Goal: Task Accomplishment & Management: Use online tool/utility

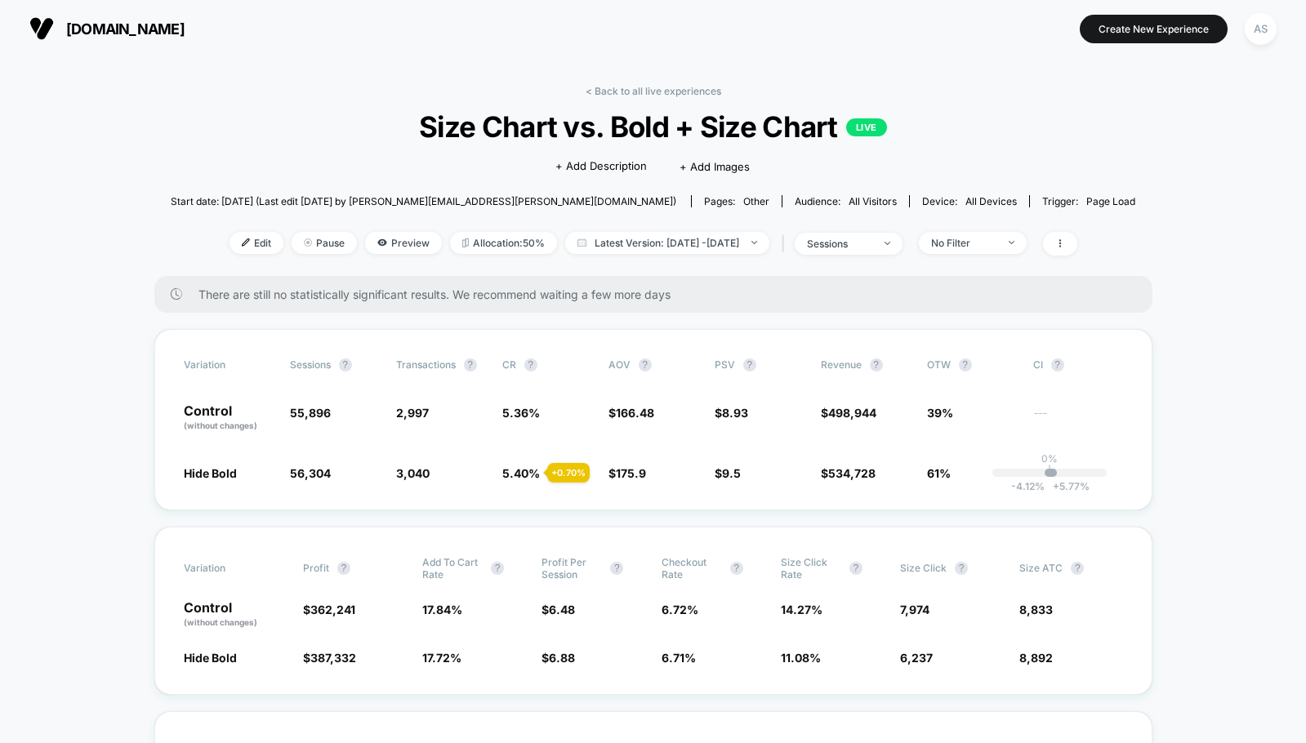
scroll to position [546, 0]
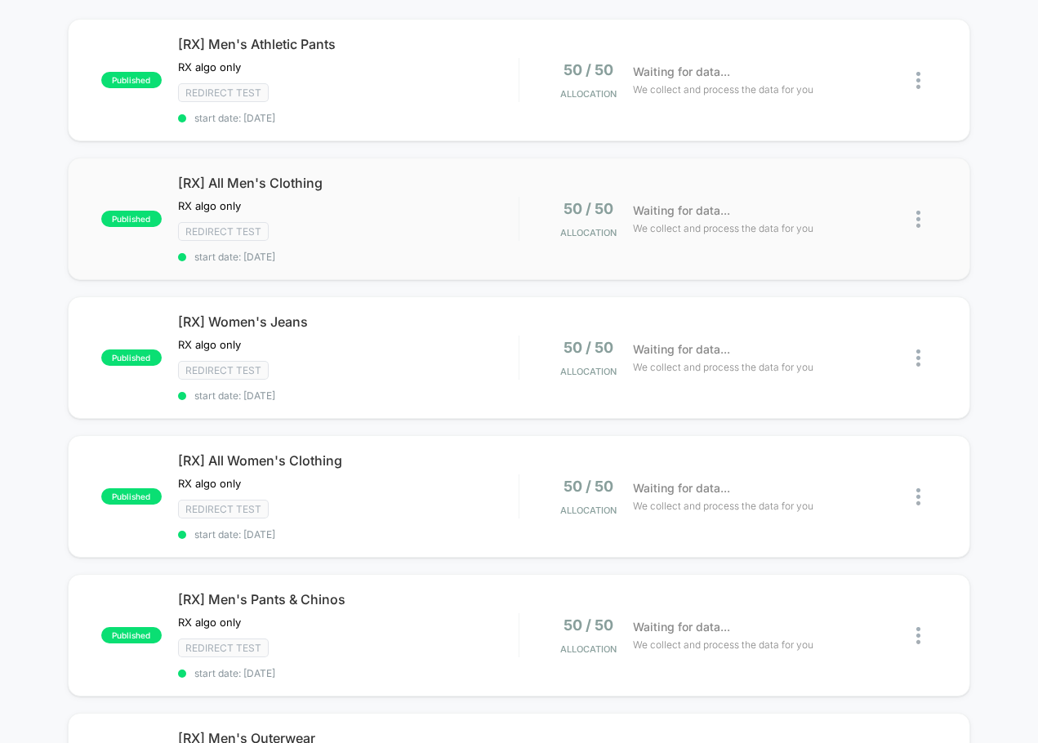
scroll to position [163, 0]
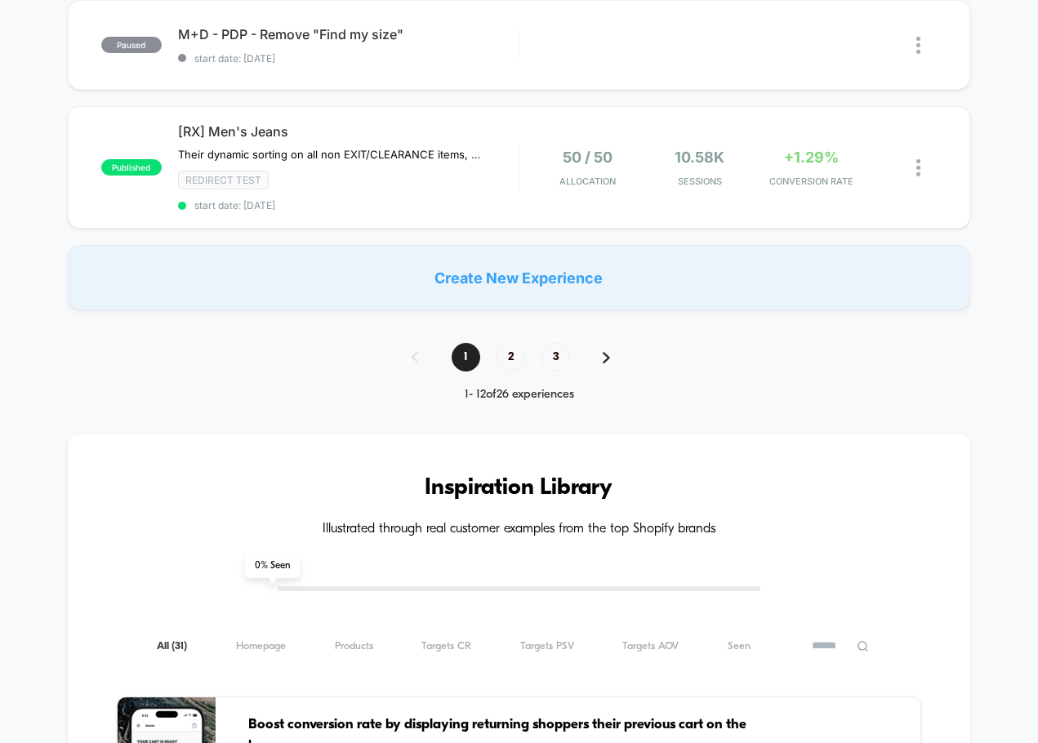
scroll to position [1388, 0]
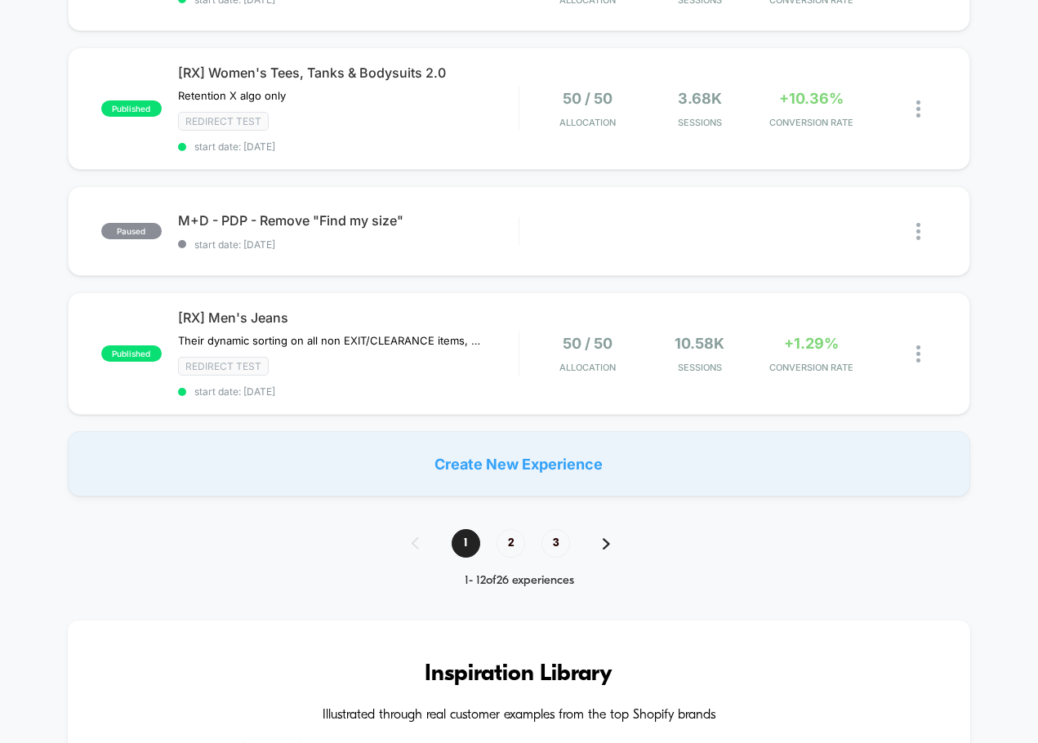
scroll to position [1307, 0]
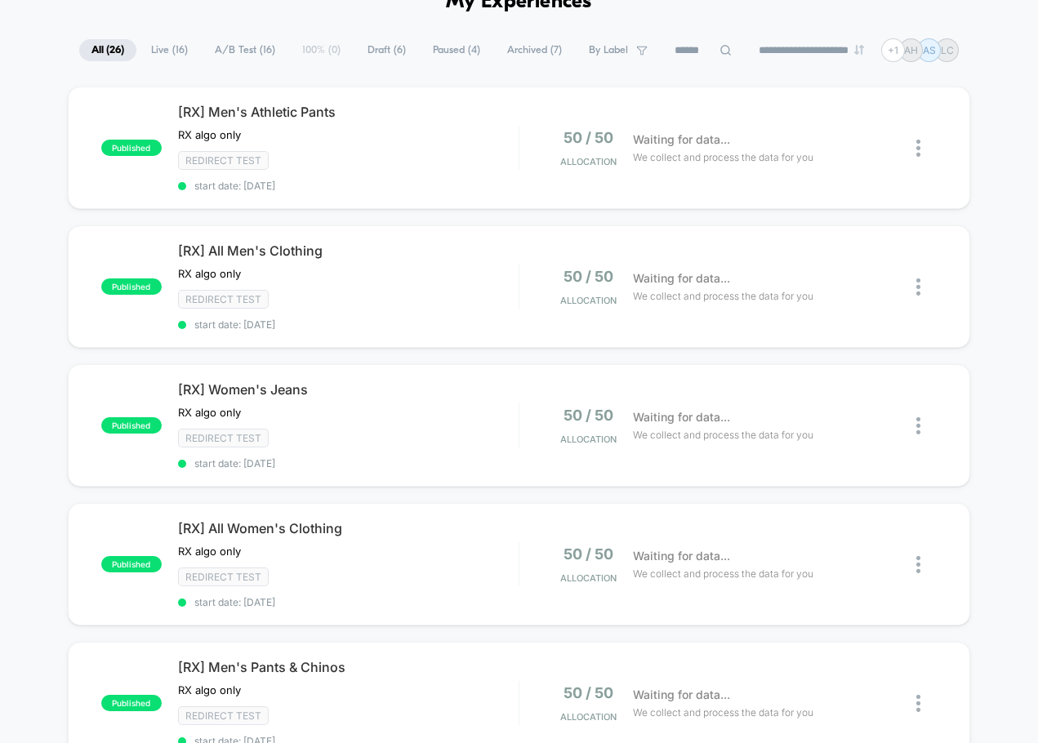
scroll to position [327, 0]
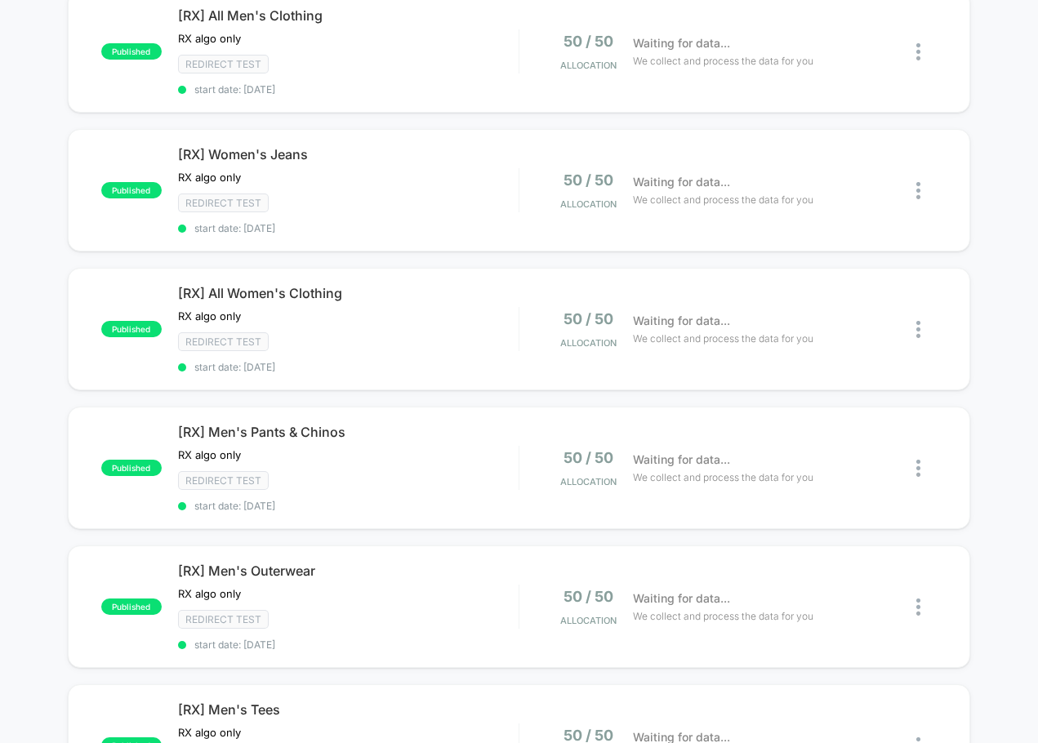
click at [56, 499] on div "published [RX] Men's Athletic Pants RX algo only Click to edit experience detai…" at bounding box center [519, 684] width 1038 height 1666
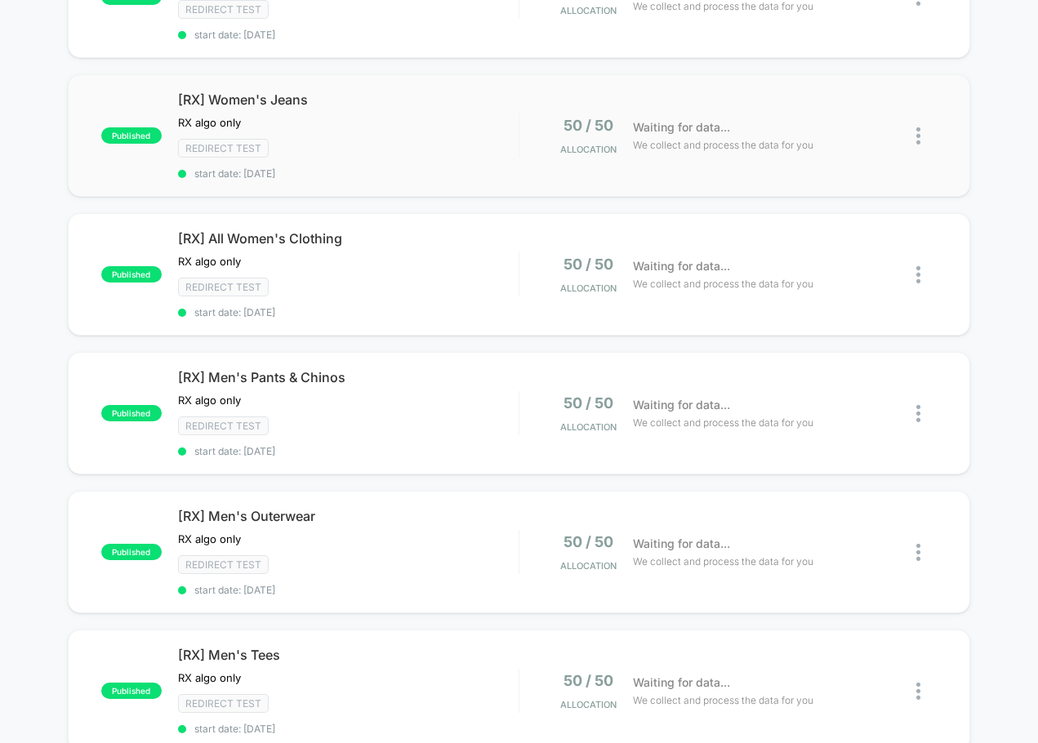
scroll to position [408, 0]
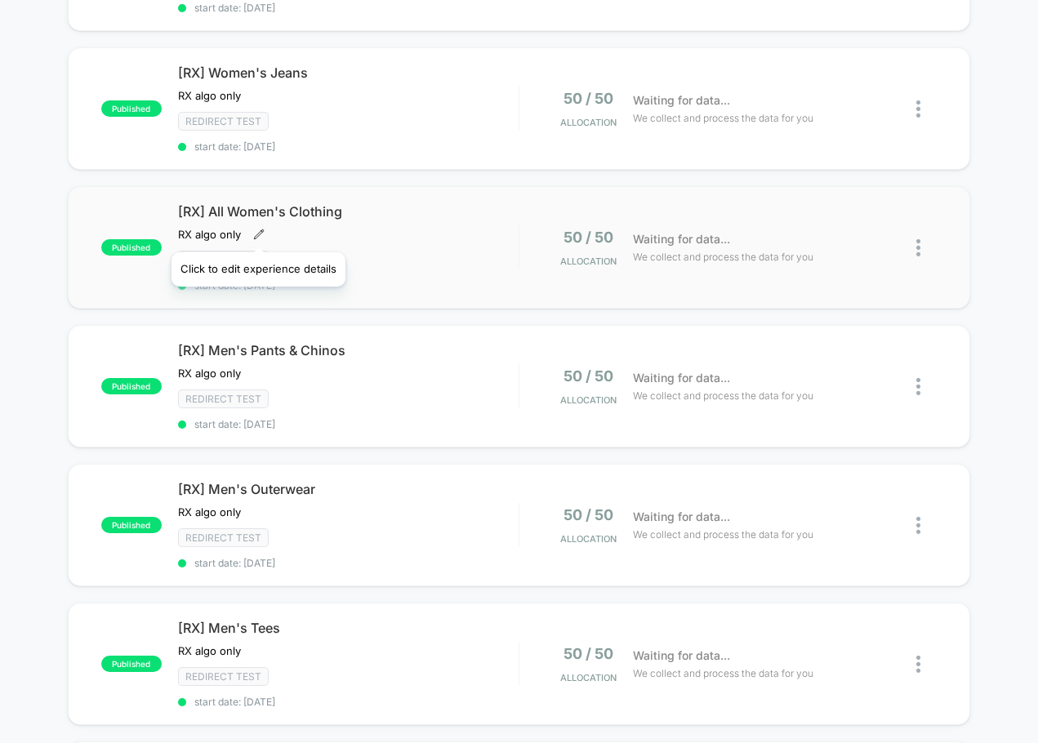
click at [257, 232] on icon at bounding box center [258, 234] width 11 height 11
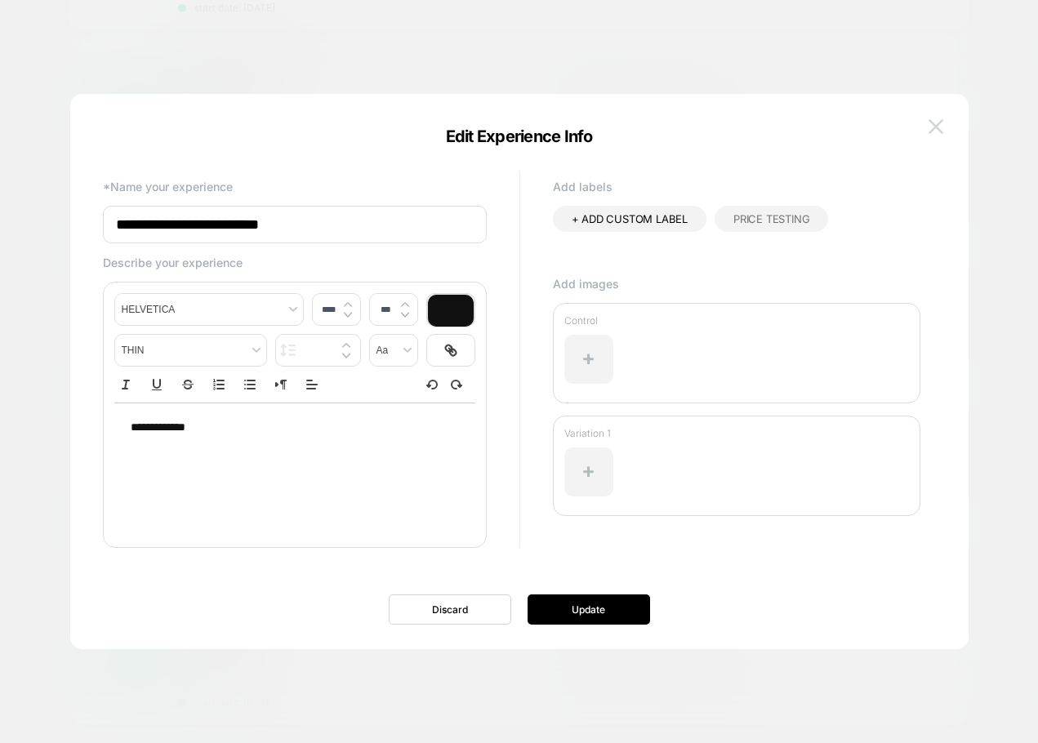
click at [942, 127] on img at bounding box center [936, 126] width 15 height 14
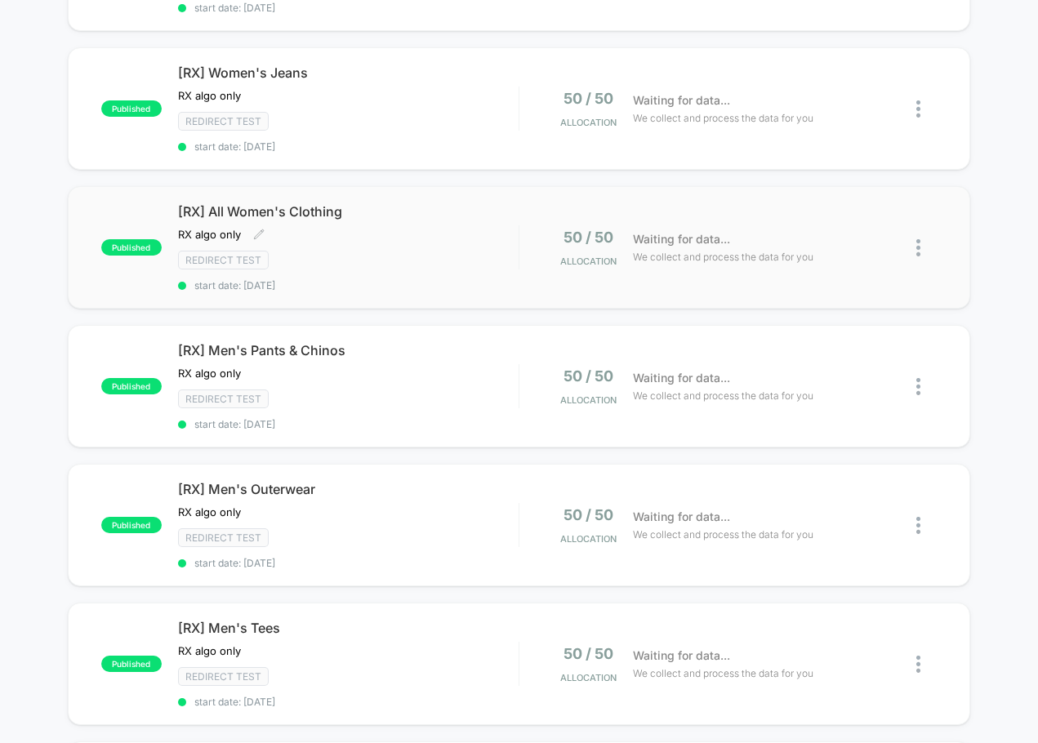
click at [920, 243] on img at bounding box center [918, 247] width 4 height 17
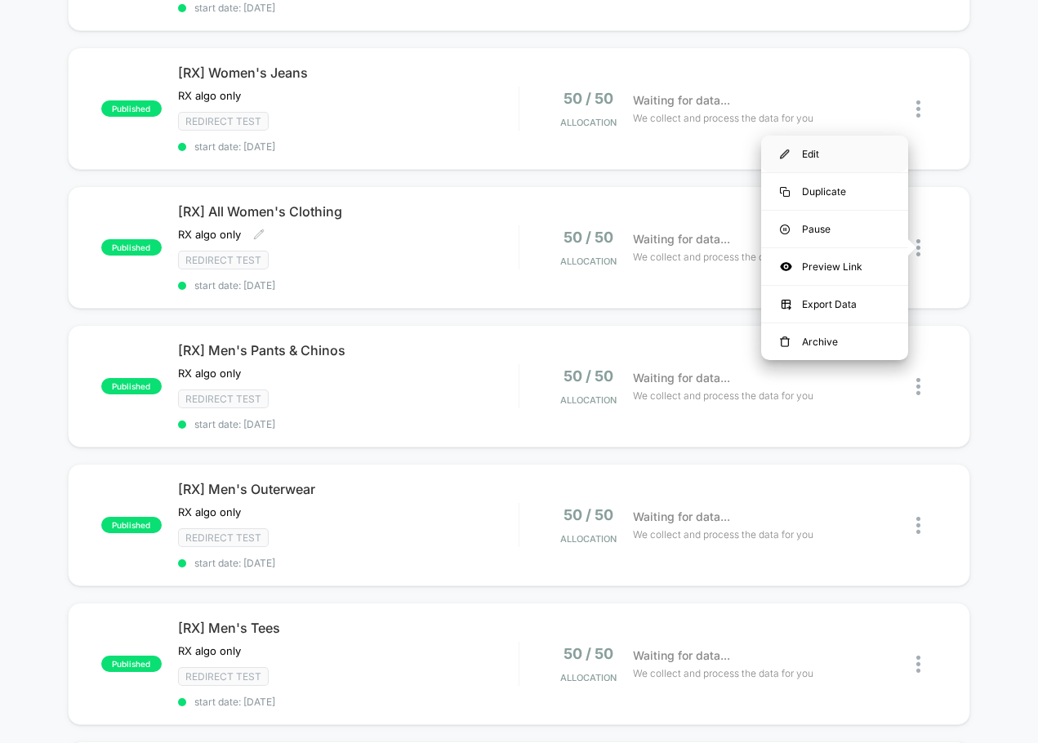
click at [850, 158] on div "Edit" at bounding box center [834, 154] width 147 height 37
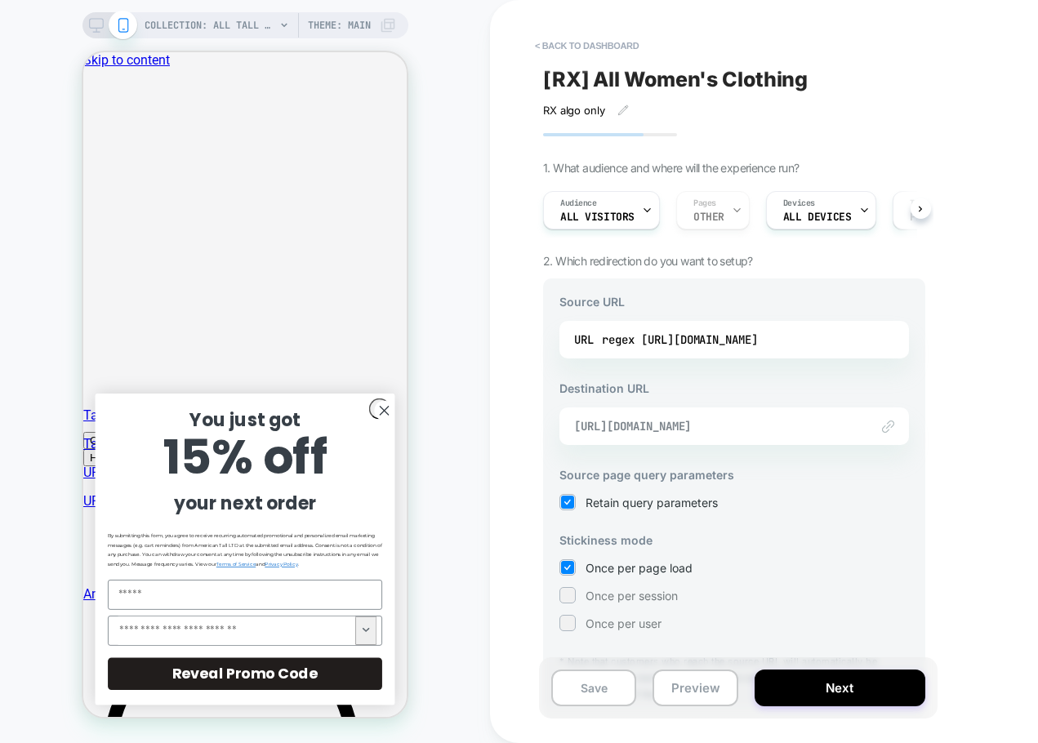
click at [758, 419] on span "[URL][DOMAIN_NAME]" at bounding box center [713, 426] width 279 height 15
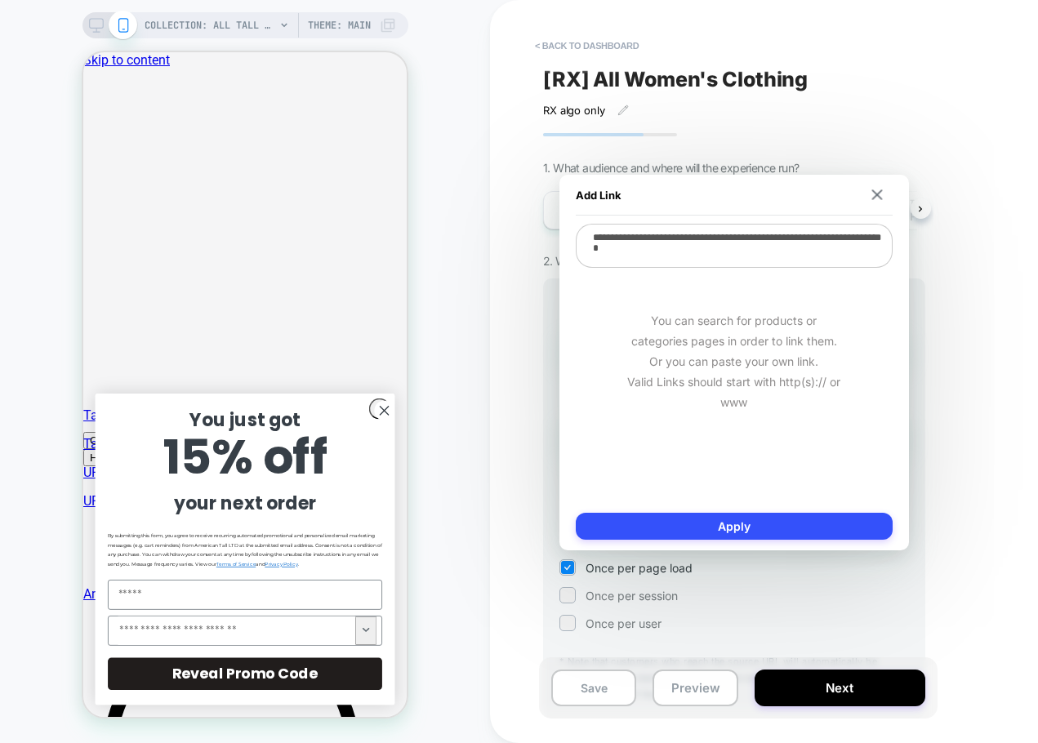
click at [942, 345] on div "< back to dashboard [RX] All Women's Clothing RX algo only﻿ Click to edit exper…" at bounding box center [849, 371] width 719 height 743
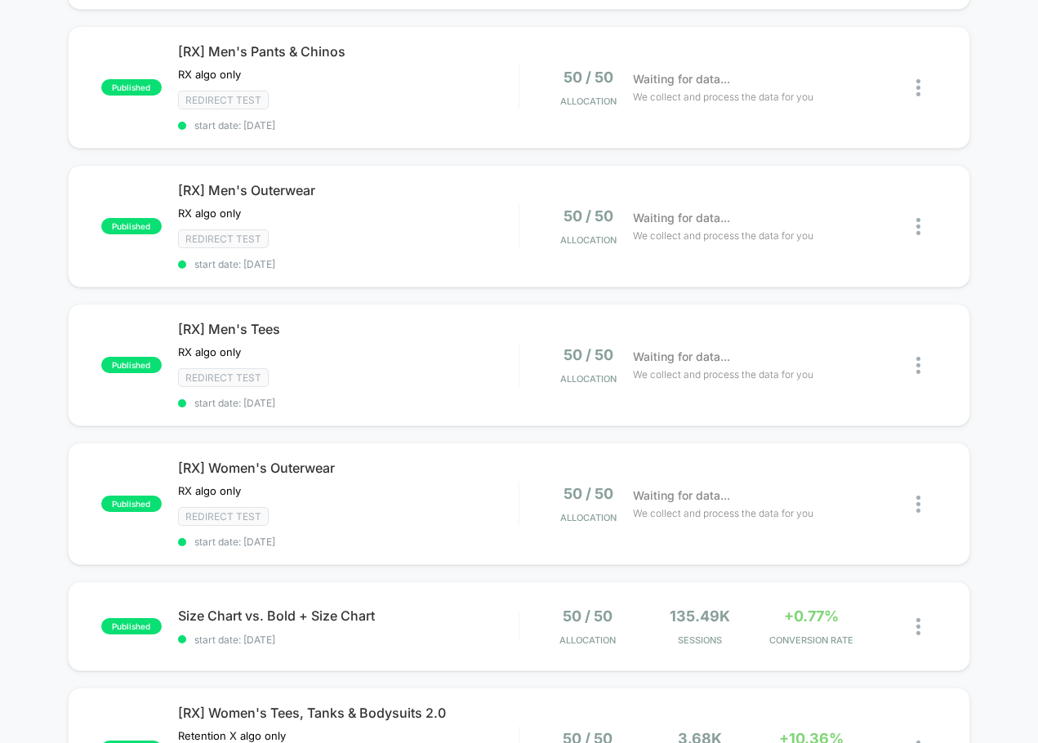
scroll to position [735, 0]
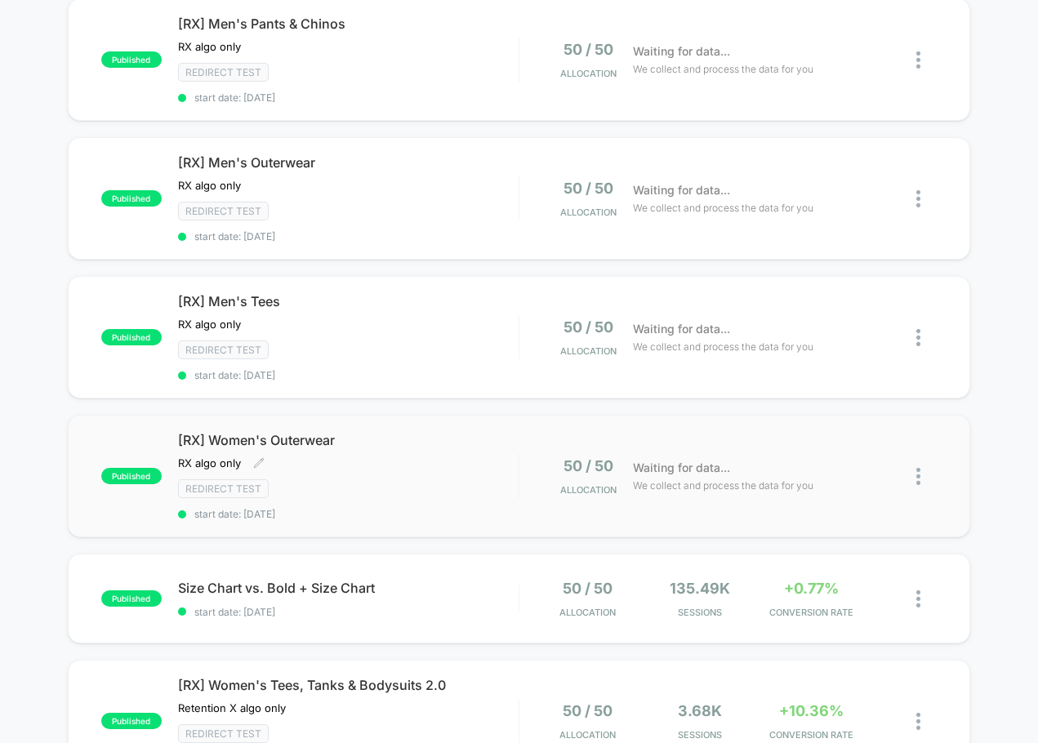
click at [341, 439] on span "[RX] Women's Outerwear" at bounding box center [348, 440] width 341 height 16
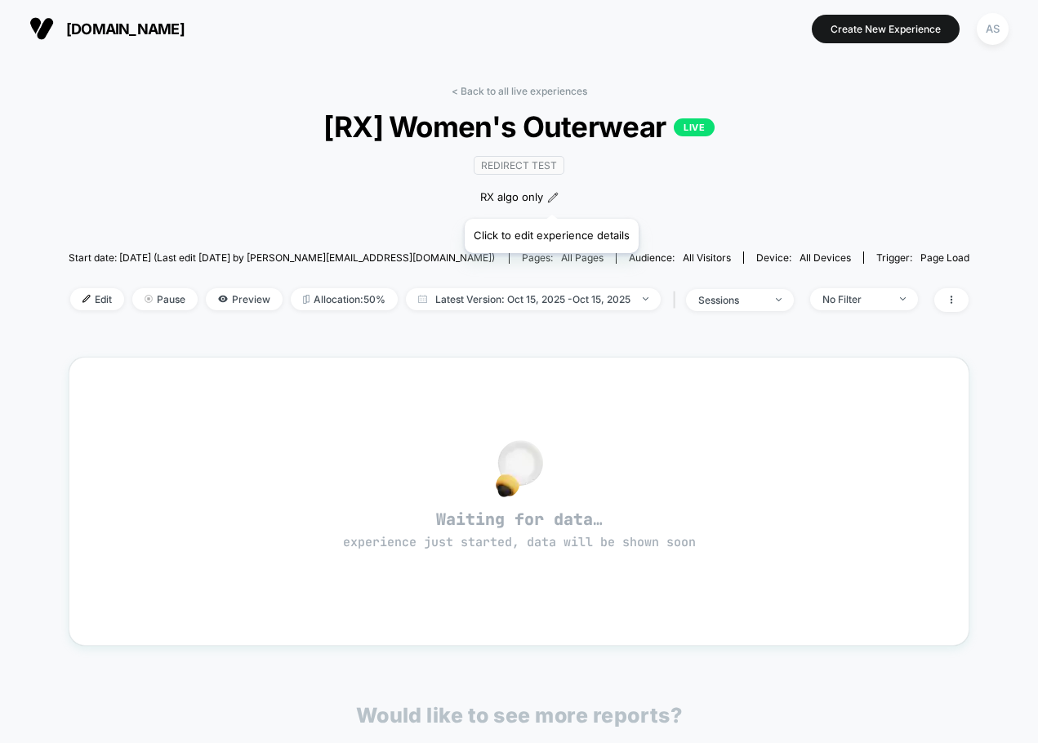
click at [550, 198] on icon at bounding box center [552, 197] width 9 height 9
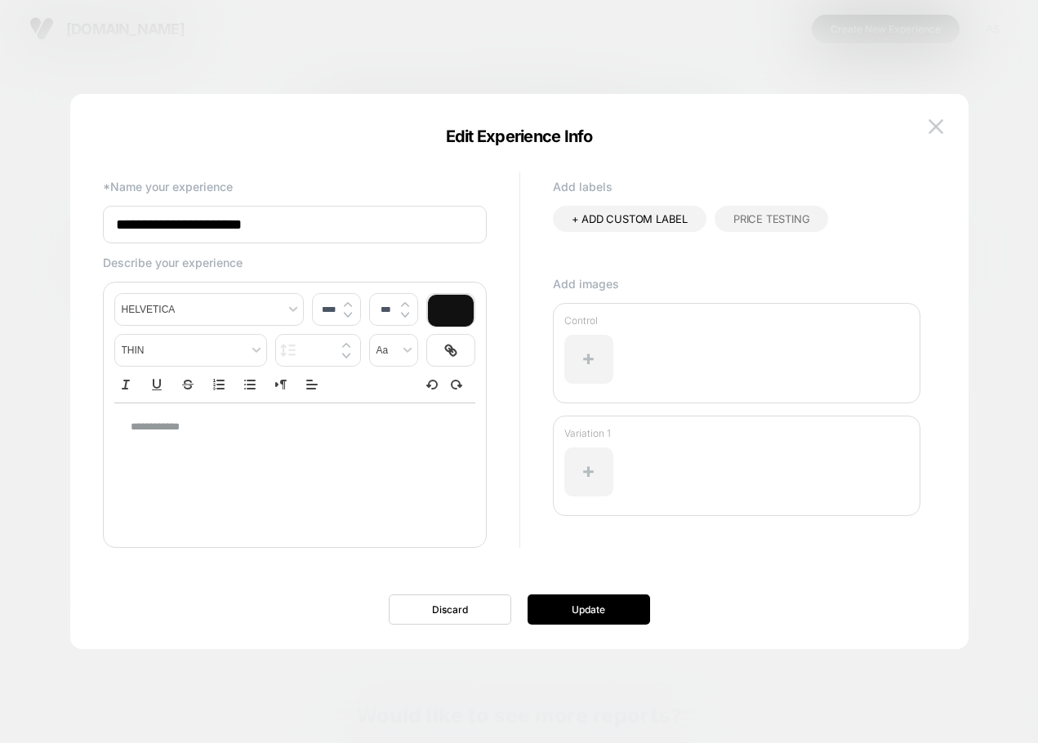
click at [612, 65] on div at bounding box center [519, 371] width 1038 height 743
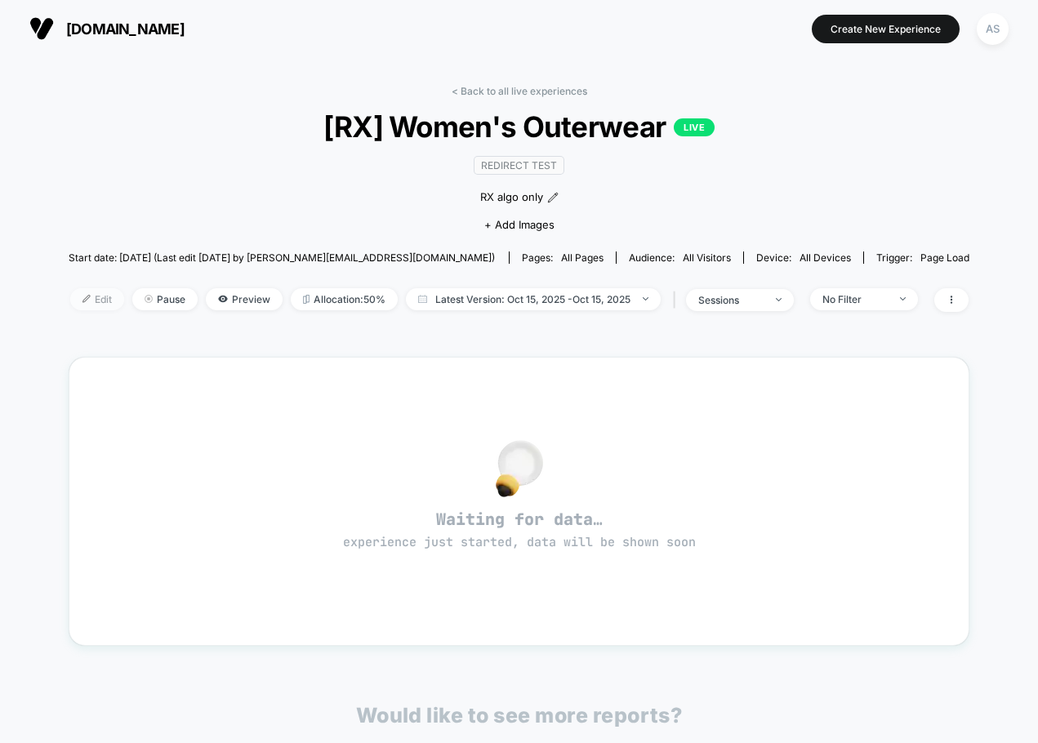
click at [95, 298] on span "Edit" at bounding box center [97, 299] width 54 height 22
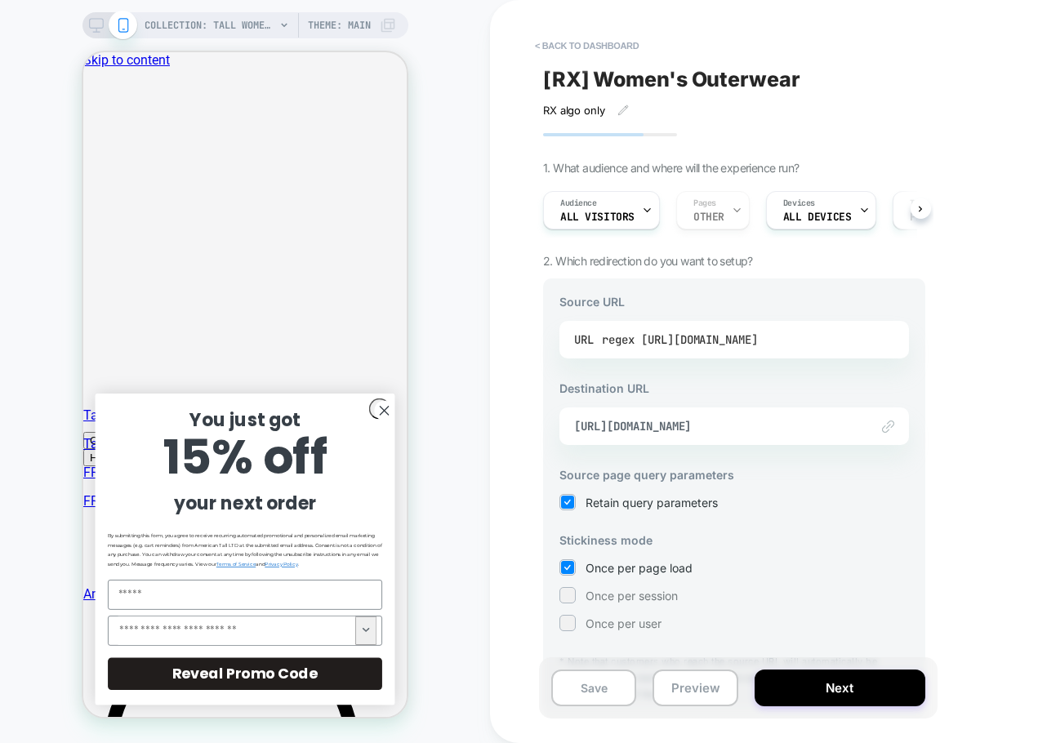
click at [749, 341] on div "regex [URL][DOMAIN_NAME]" at bounding box center [680, 339] width 156 height 24
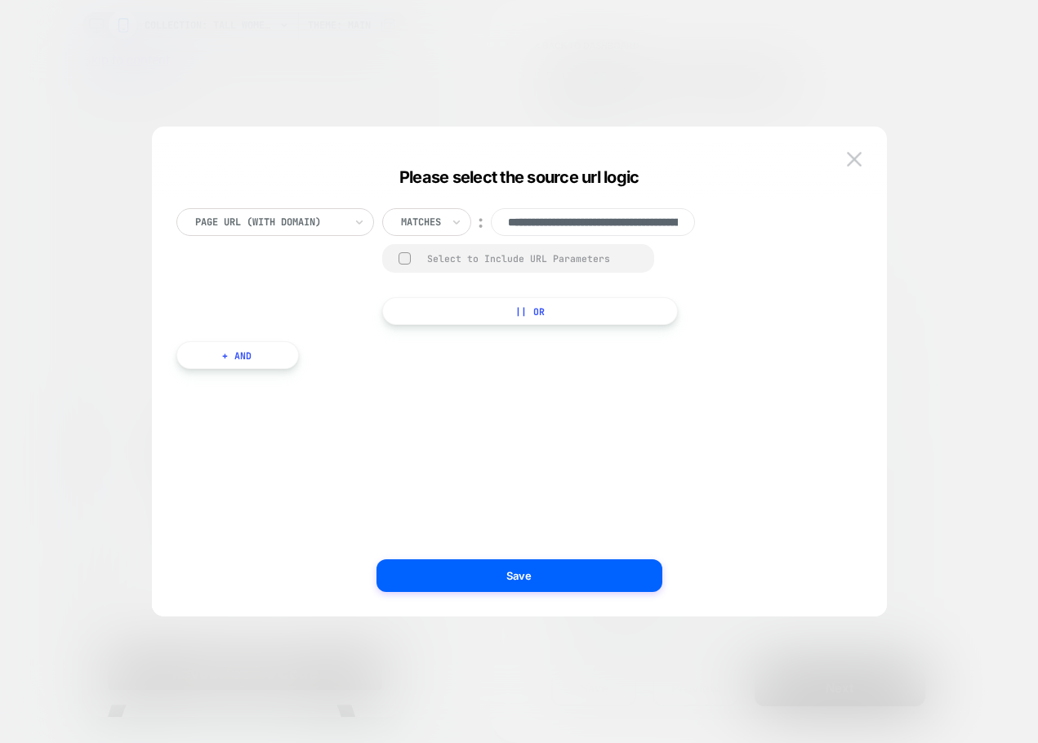
drag, startPoint x: 632, startPoint y: 223, endPoint x: 438, endPoint y: 224, distance: 194.4
click at [438, 224] on div "**********" at bounding box center [552, 222] width 341 height 28
click at [594, 216] on input "**********" at bounding box center [593, 222] width 204 height 28
drag, startPoint x: 577, startPoint y: 226, endPoint x: 763, endPoint y: 231, distance: 186.3
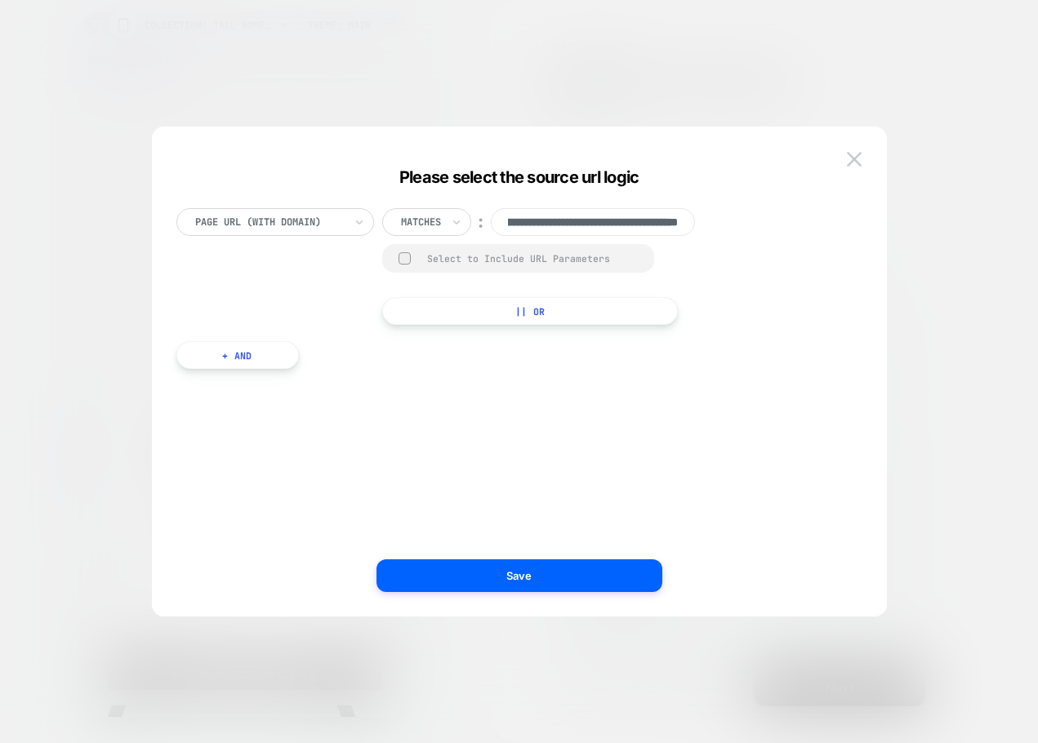
click at [763, 231] on div "**********" at bounding box center [511, 266] width 670 height 117
click at [336, 223] on div at bounding box center [269, 222] width 149 height 15
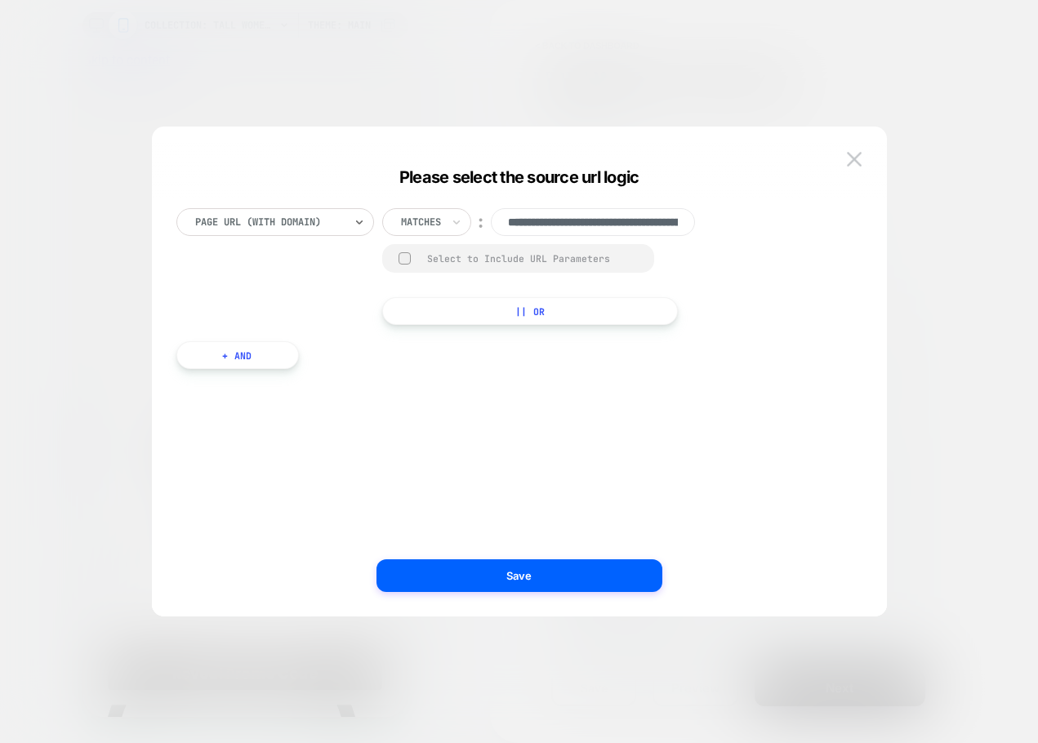
click at [314, 217] on div at bounding box center [269, 222] width 149 height 15
click at [318, 218] on div at bounding box center [269, 222] width 149 height 15
click at [602, 218] on input "**********" at bounding box center [593, 222] width 204 height 28
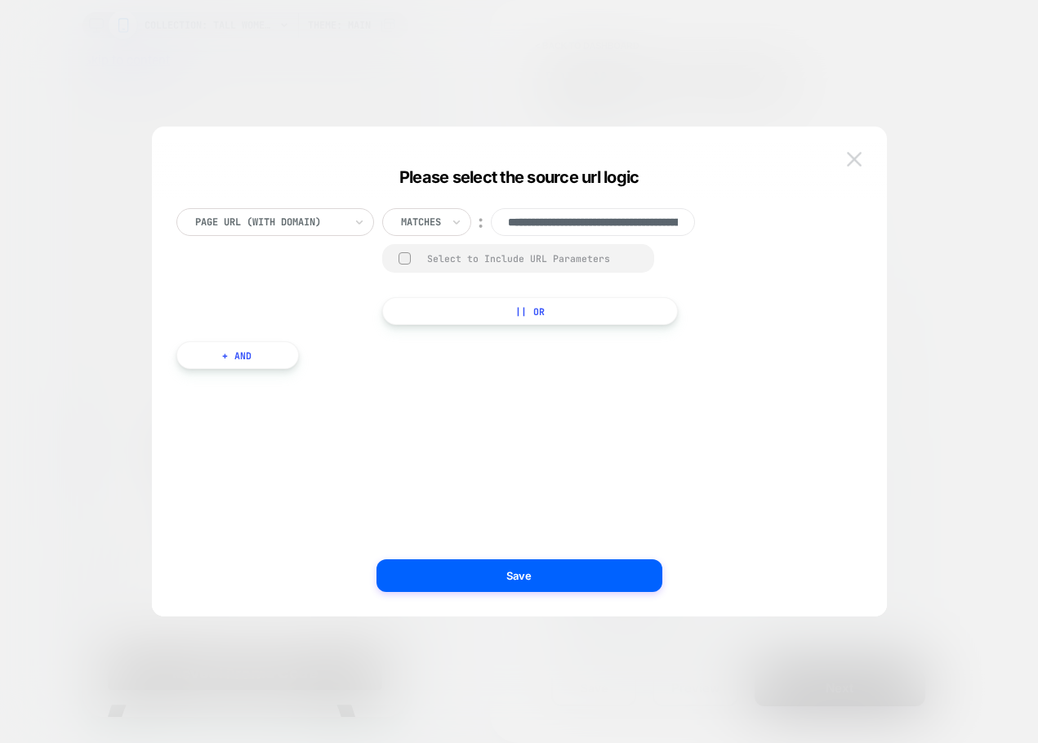
click at [850, 165] on img at bounding box center [854, 159] width 15 height 14
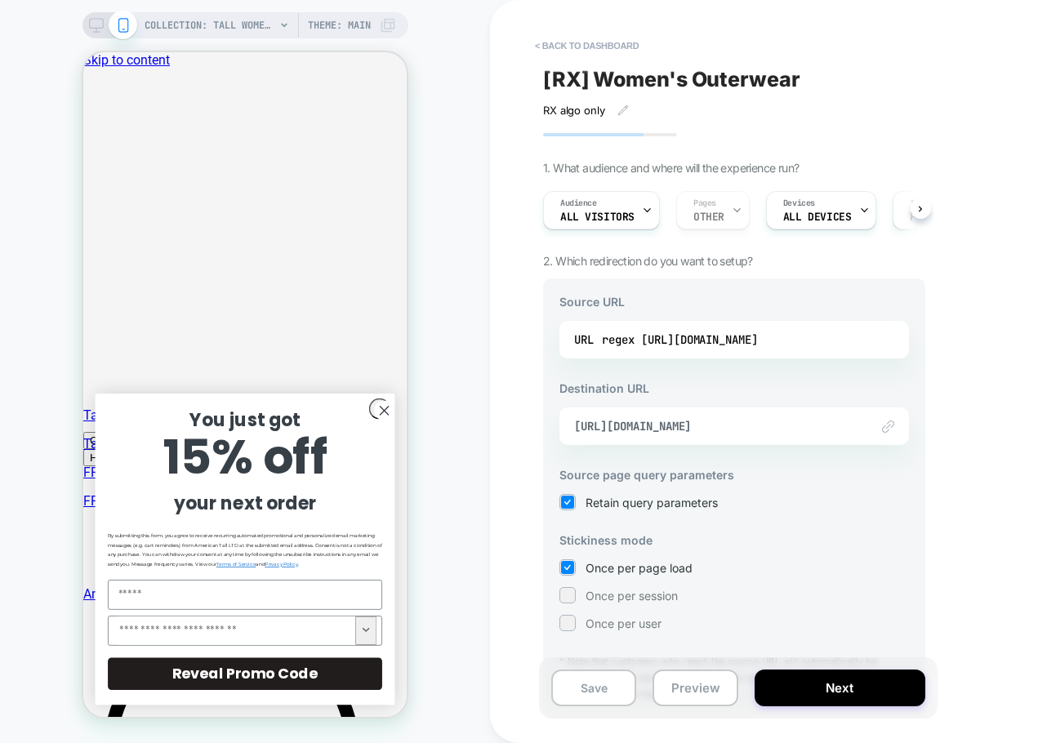
click at [42, 44] on div "COLLECTION: Tall Women's Jackets and Outerwear (Category) COLLECTION: Tall Wome…" at bounding box center [245, 371] width 490 height 710
click at [608, 46] on button "< back to dashboard" at bounding box center [587, 46] width 120 height 26
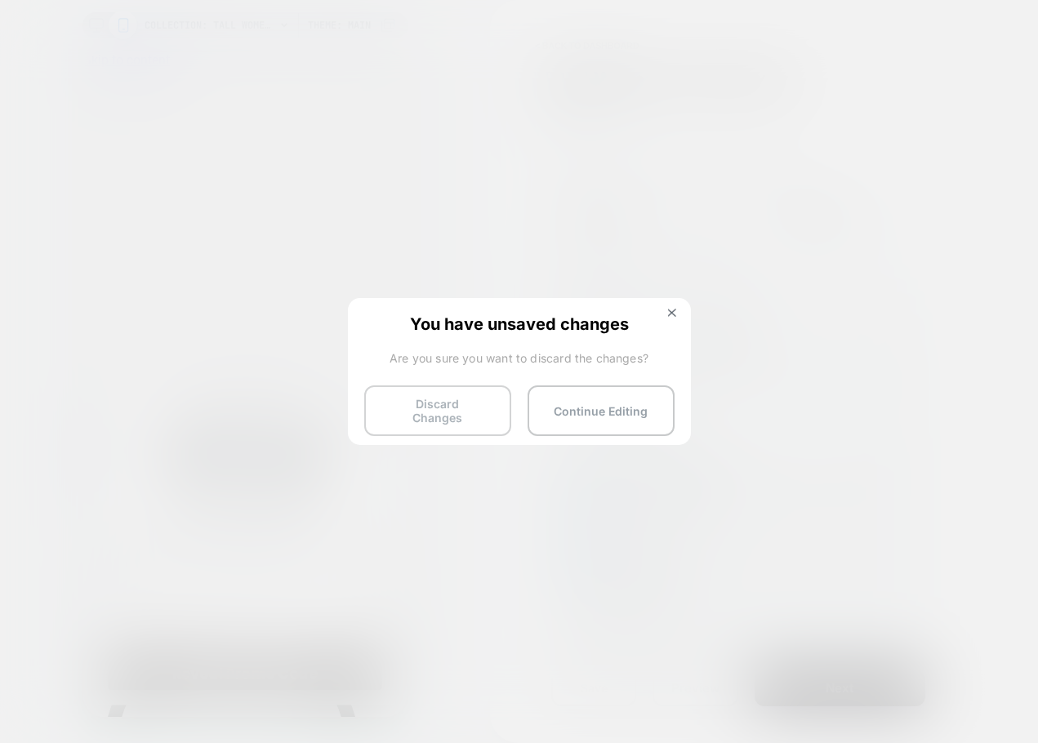
click at [452, 403] on button "Discard Changes" at bounding box center [437, 410] width 147 height 51
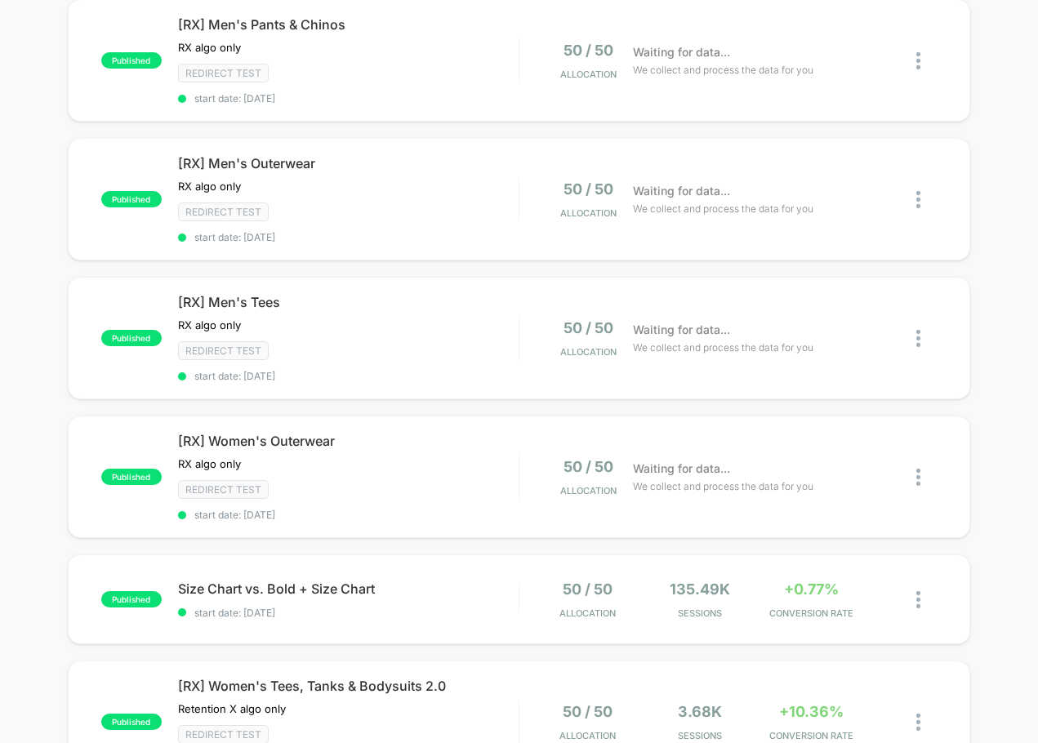
scroll to position [735, 0]
click at [922, 482] on div at bounding box center [926, 476] width 20 height 38
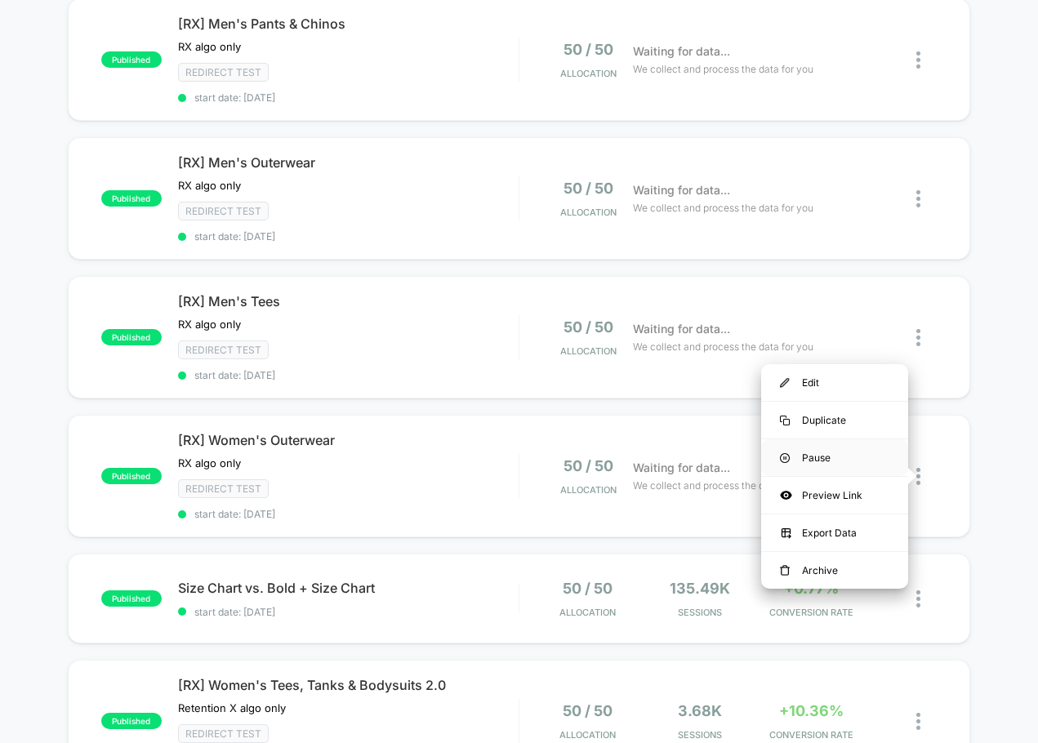
click at [835, 465] on div "Pause" at bounding box center [834, 457] width 147 height 37
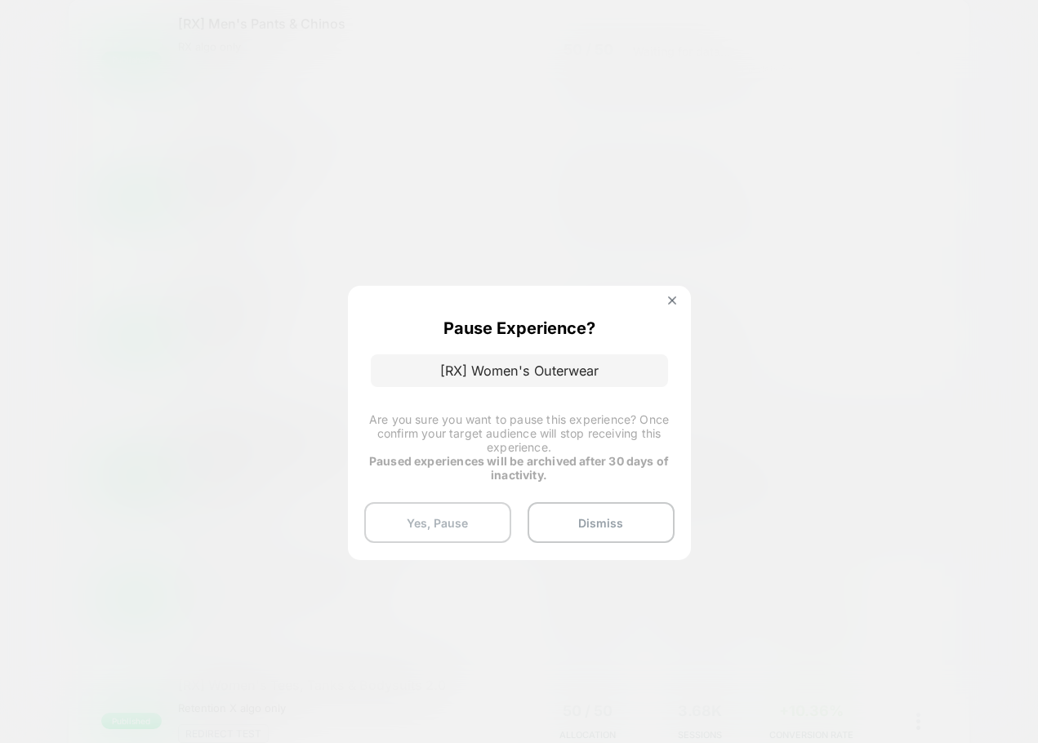
click at [473, 524] on button "Yes, Pause" at bounding box center [437, 522] width 147 height 41
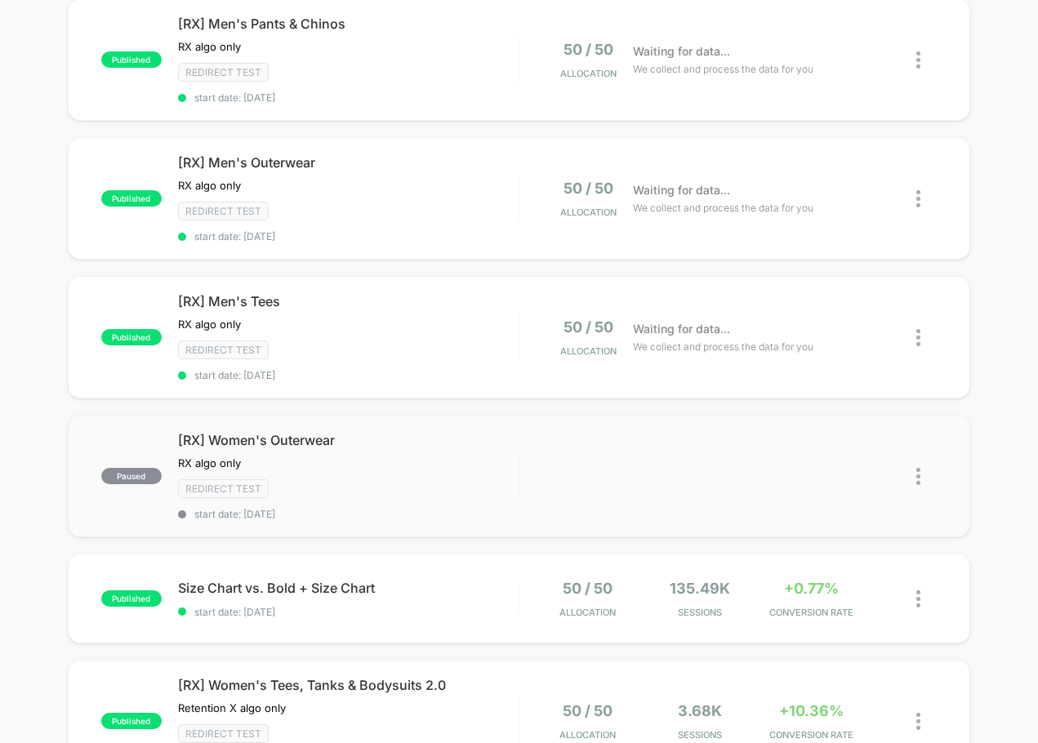
scroll to position [653, 0]
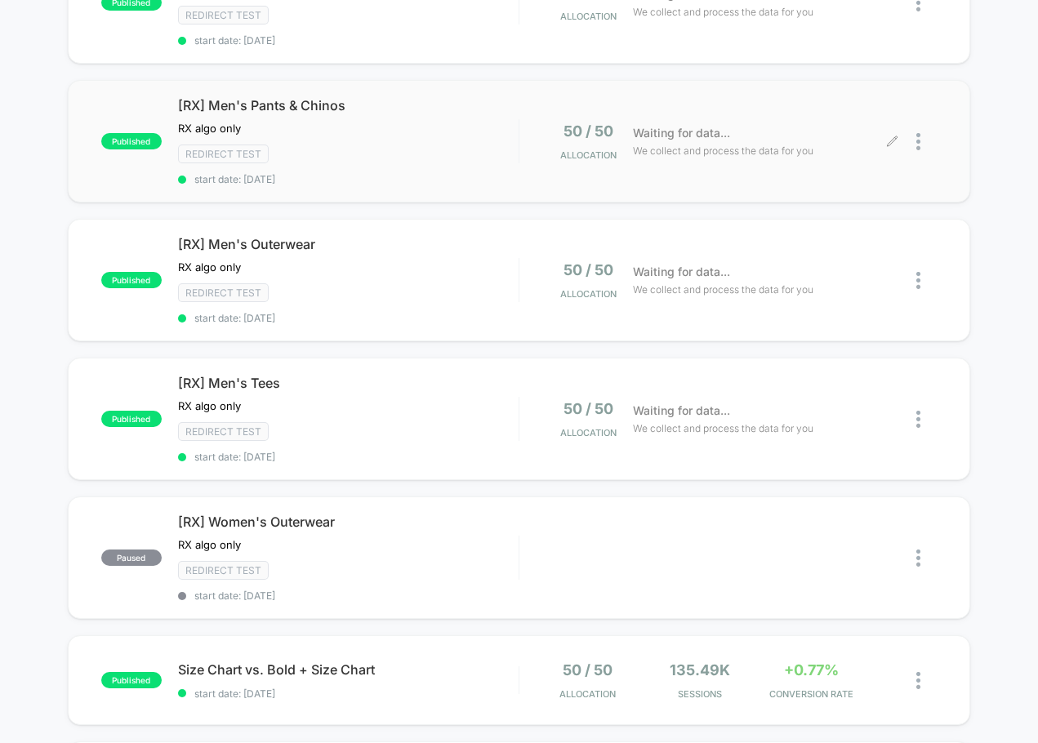
click at [914, 149] on div at bounding box center [915, 141] width 45 height 38
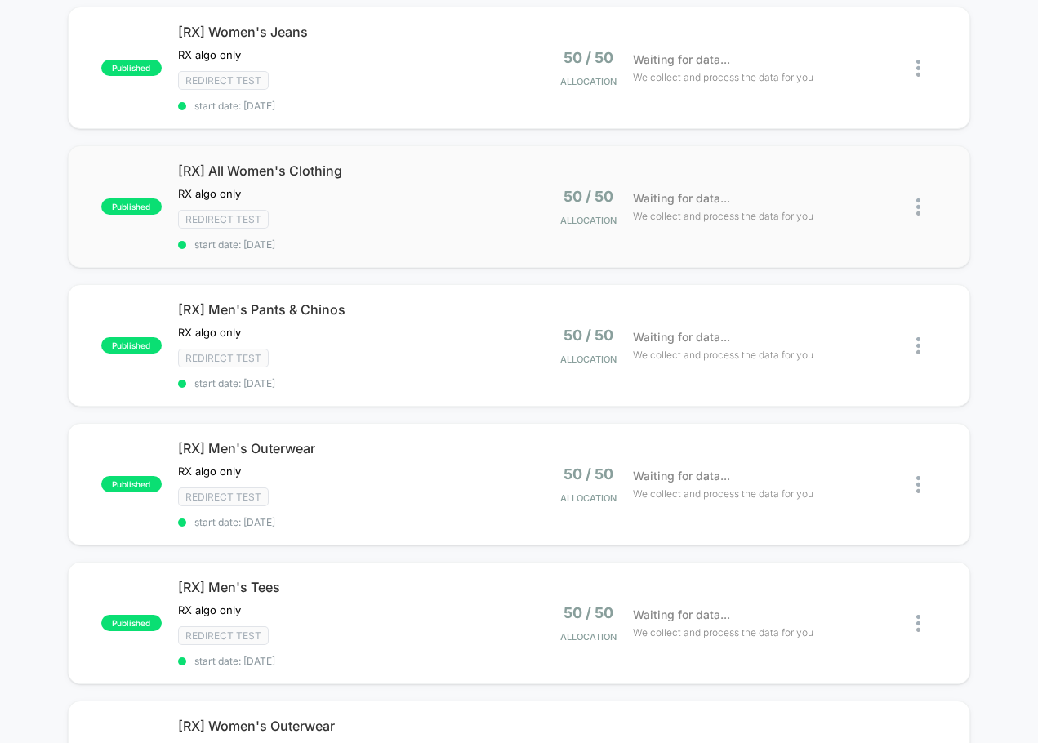
scroll to position [490, 0]
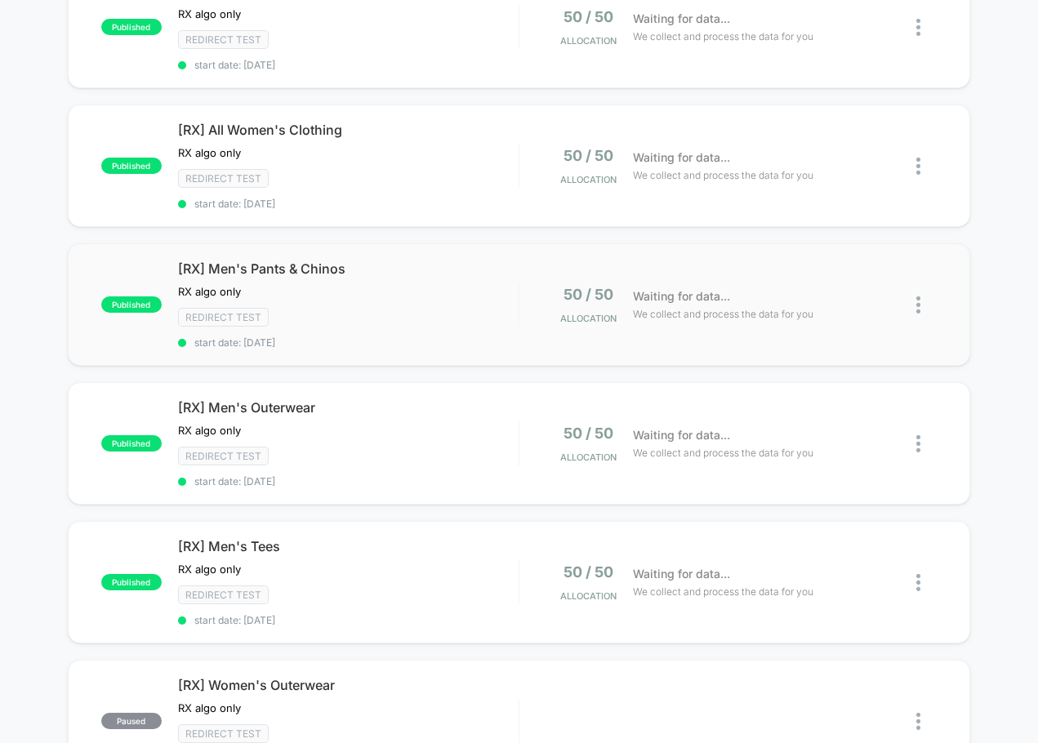
click at [919, 304] on img at bounding box center [918, 304] width 4 height 17
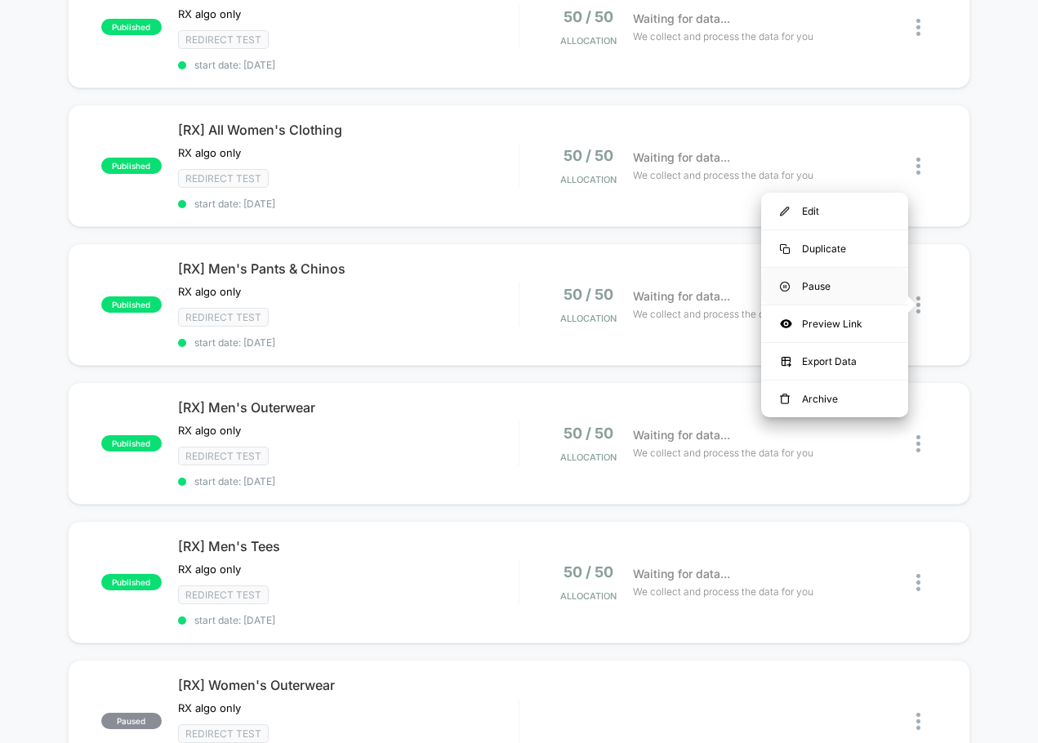
click at [862, 288] on div "Pause" at bounding box center [834, 286] width 147 height 37
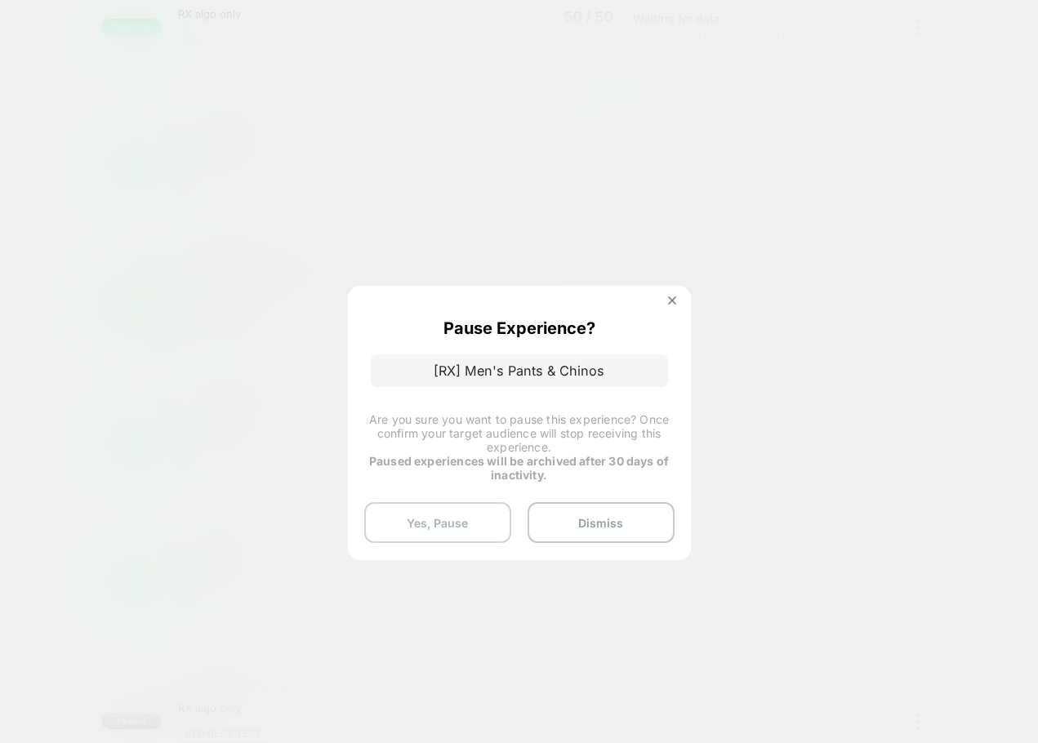
click at [439, 517] on button "Yes, Pause" at bounding box center [437, 522] width 147 height 41
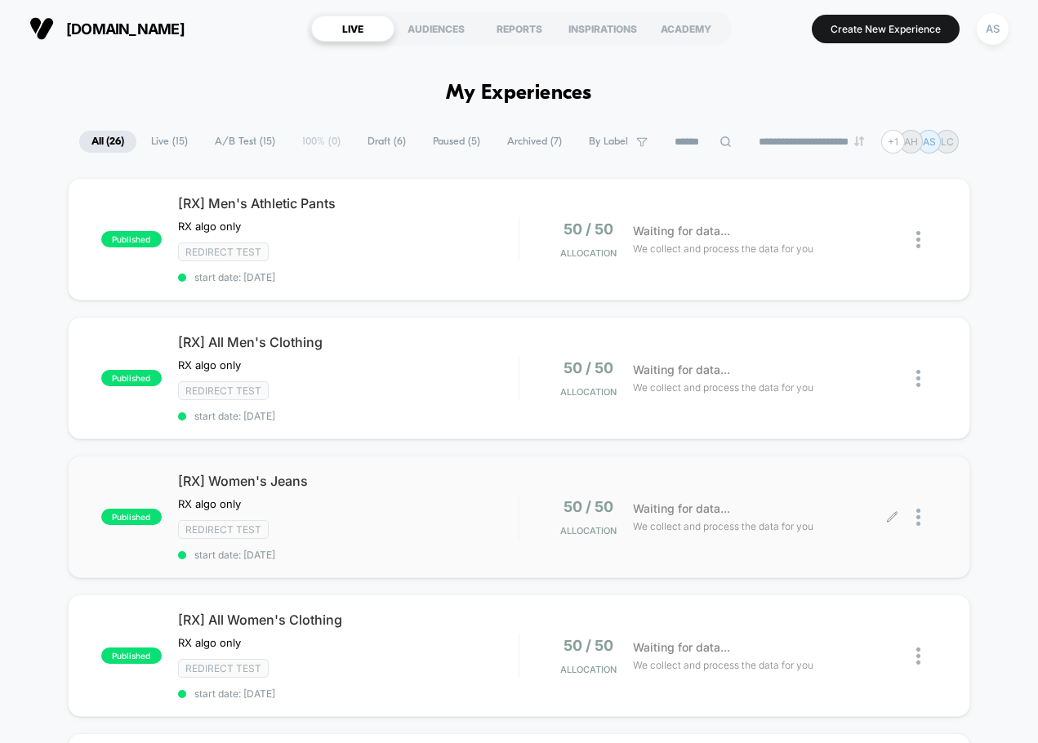
scroll to position [572, 0]
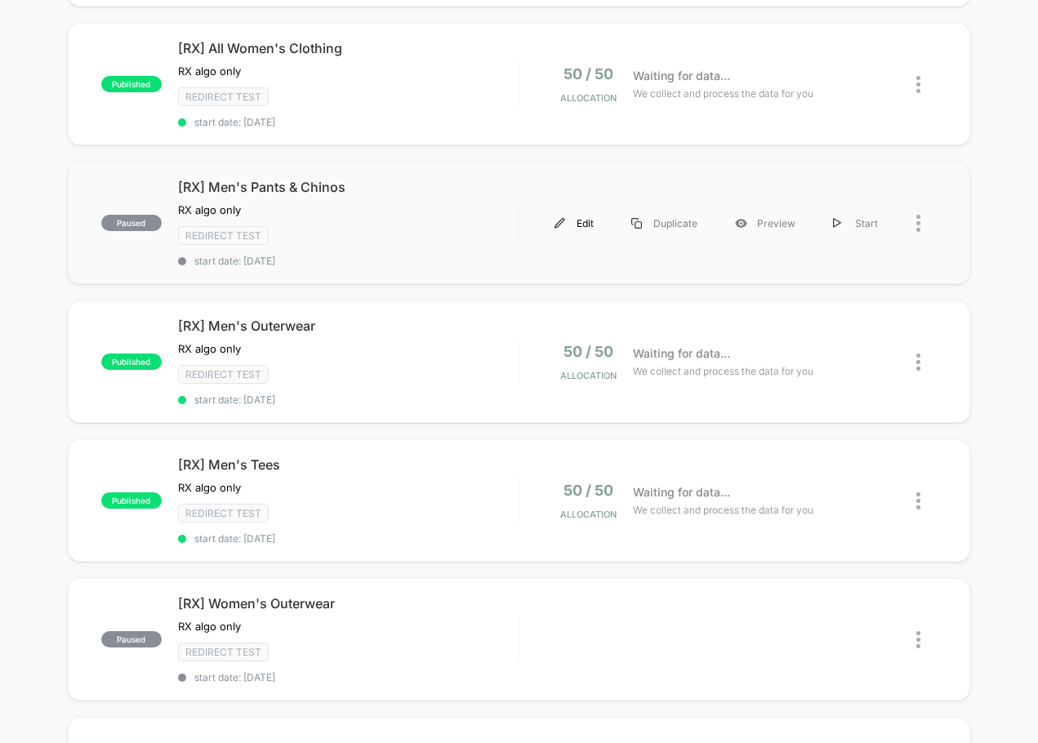
click at [578, 223] on div "Edit" at bounding box center [574, 223] width 77 height 37
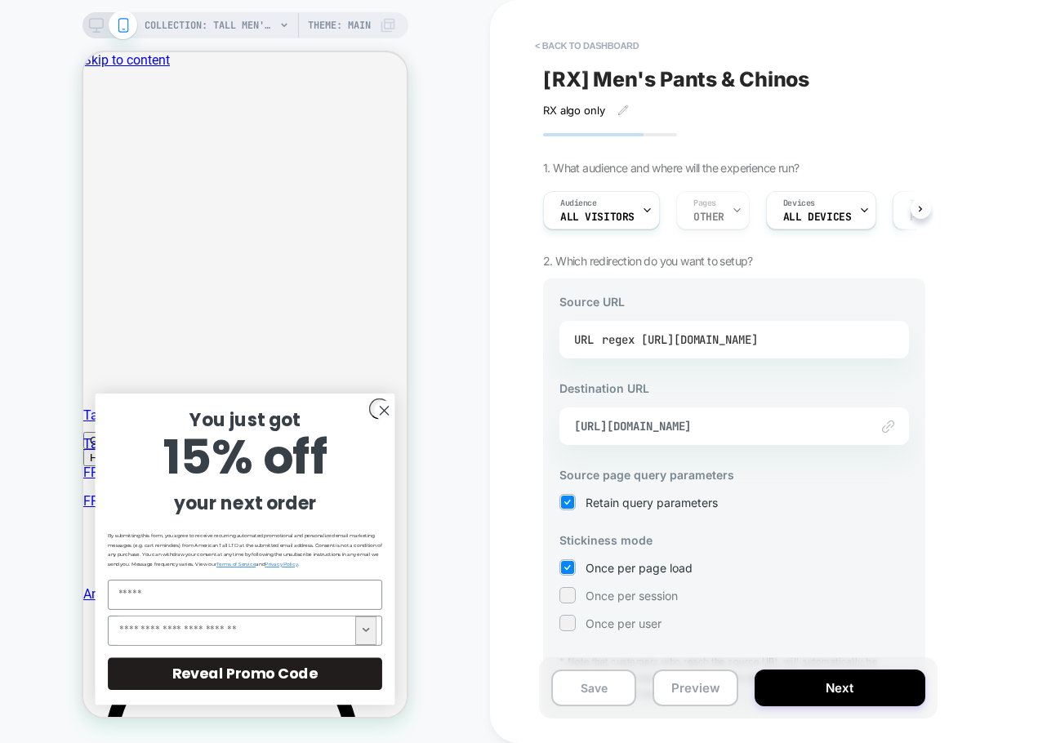
click at [725, 337] on div "regex [URL][DOMAIN_NAME]" at bounding box center [680, 339] width 156 height 24
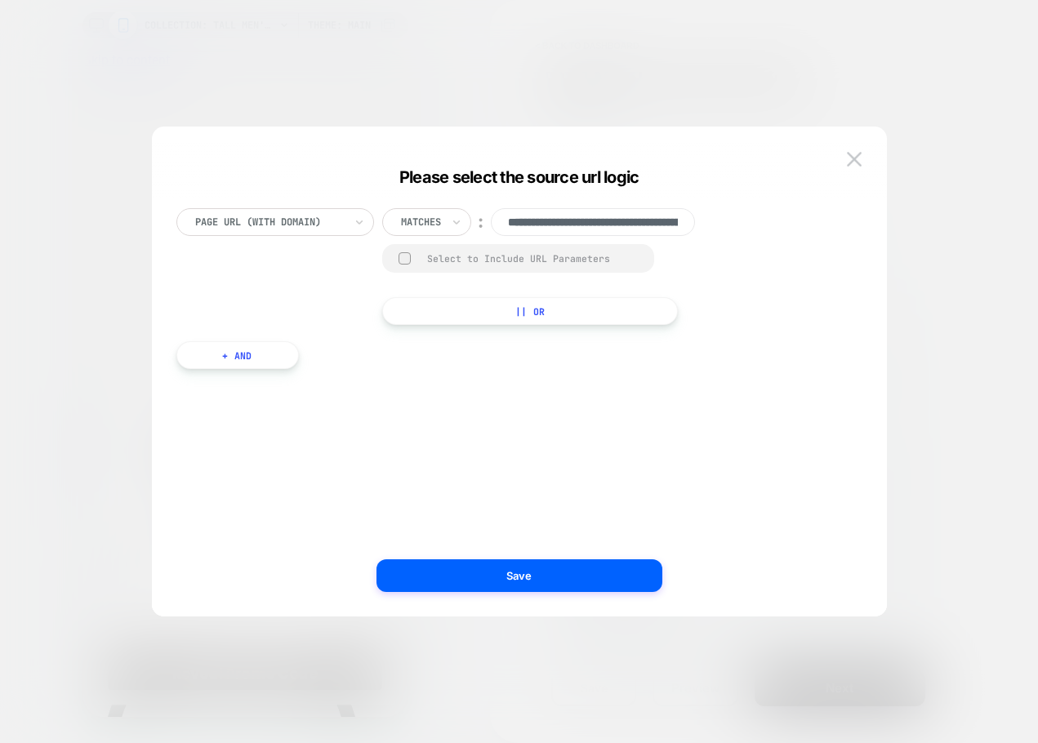
scroll to position [0, 132]
click at [303, 226] on div at bounding box center [269, 222] width 149 height 15
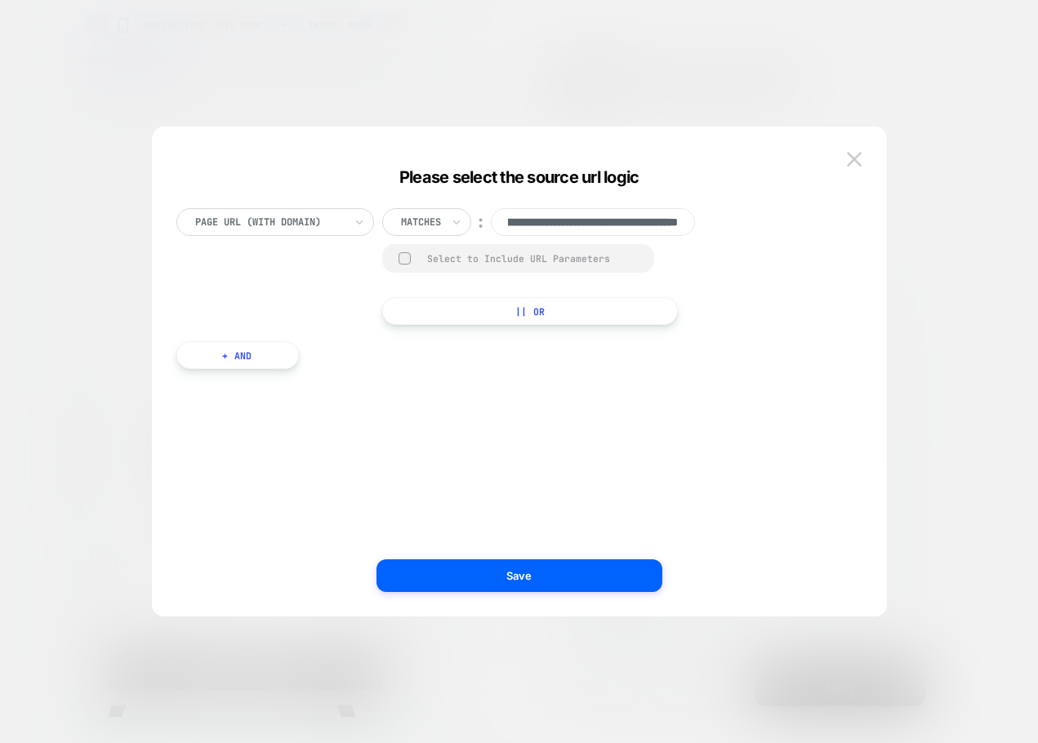
drag, startPoint x: 568, startPoint y: 216, endPoint x: 735, endPoint y: 218, distance: 166.6
click at [735, 218] on div "**********" at bounding box center [511, 266] width 670 height 117
click at [425, 231] on div "Matches" at bounding box center [426, 222] width 89 height 28
click at [327, 230] on div "Page Url (WITH DOMAIN)" at bounding box center [270, 222] width 152 height 18
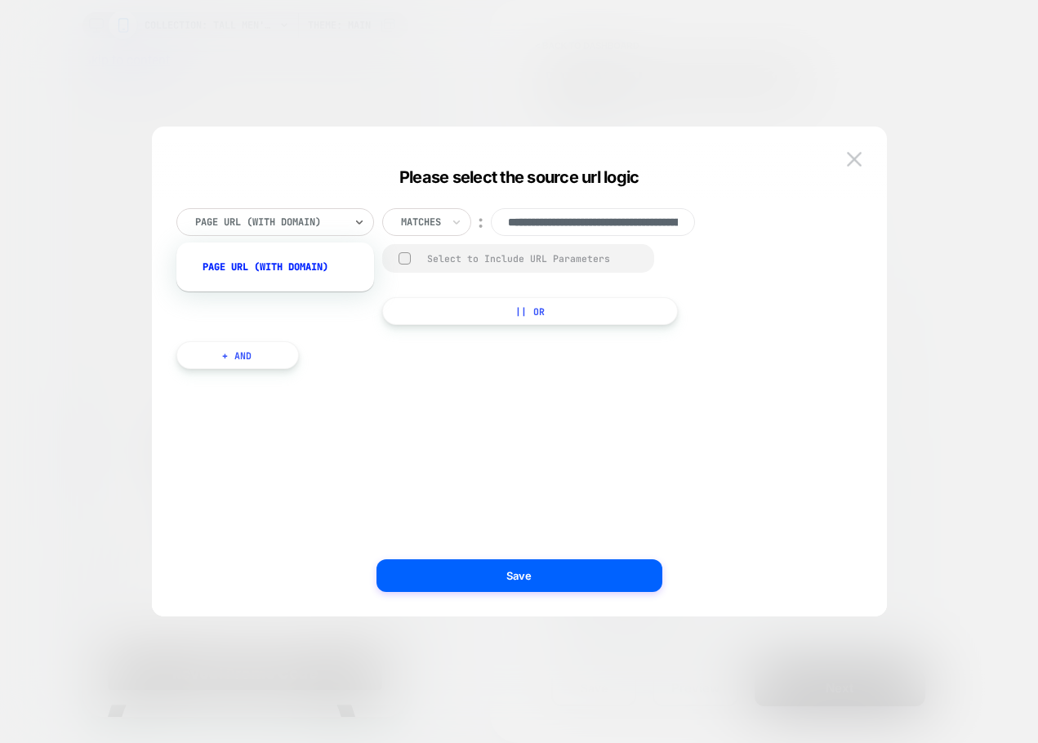
click at [327, 230] on div "Page Url (WITH DOMAIN)" at bounding box center [270, 222] width 152 height 18
click at [853, 163] on img at bounding box center [854, 159] width 15 height 14
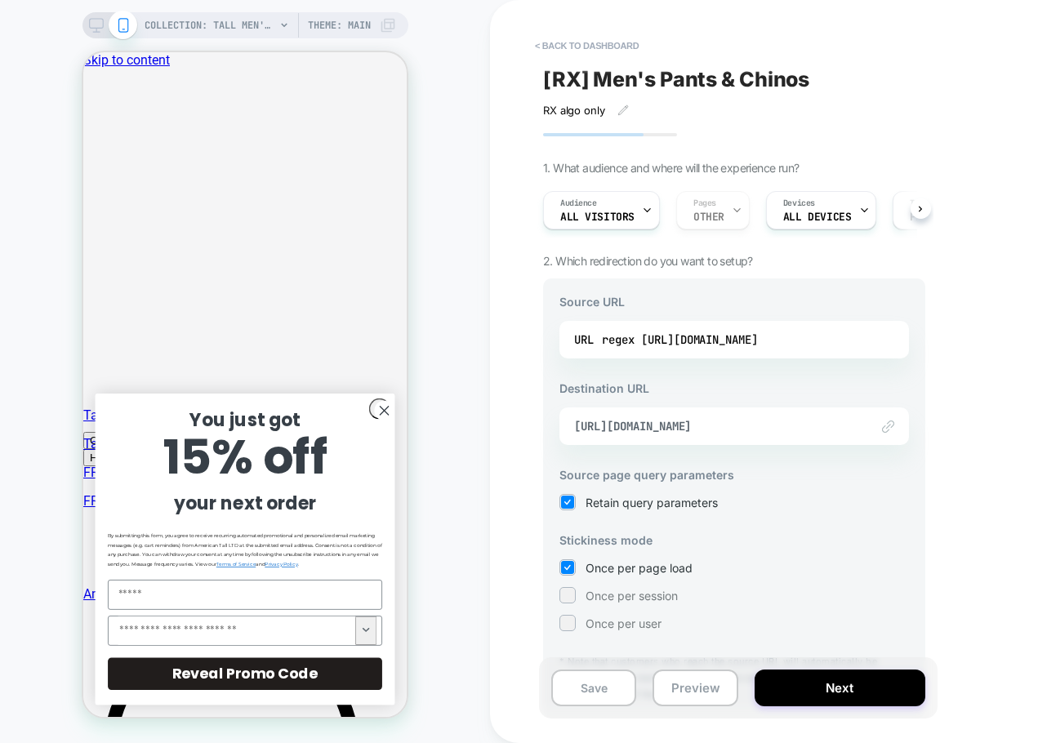
drag, startPoint x: 817, startPoint y: 136, endPoint x: 823, endPoint y: 141, distance: 8.7
click at [946, 31] on div "< back to dashboard [RX] Men's Pants & Chinos RX algo only Click to edit experi…" at bounding box center [849, 371] width 719 height 743
drag, startPoint x: 836, startPoint y: 58, endPoint x: 742, endPoint y: 47, distance: 94.6
click at [836, 58] on span "< back to dashboard" at bounding box center [726, 46] width 399 height 26
click at [621, 47] on button "< back to dashboard" at bounding box center [587, 46] width 120 height 26
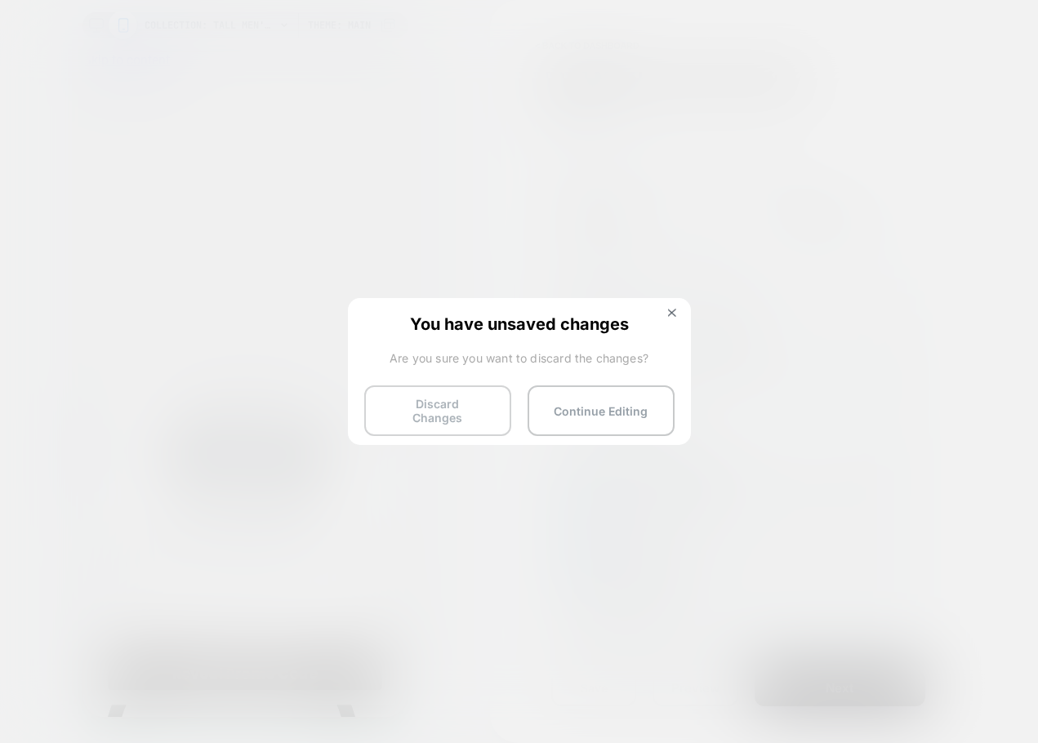
click at [465, 403] on button "Discard Changes" at bounding box center [437, 410] width 147 height 51
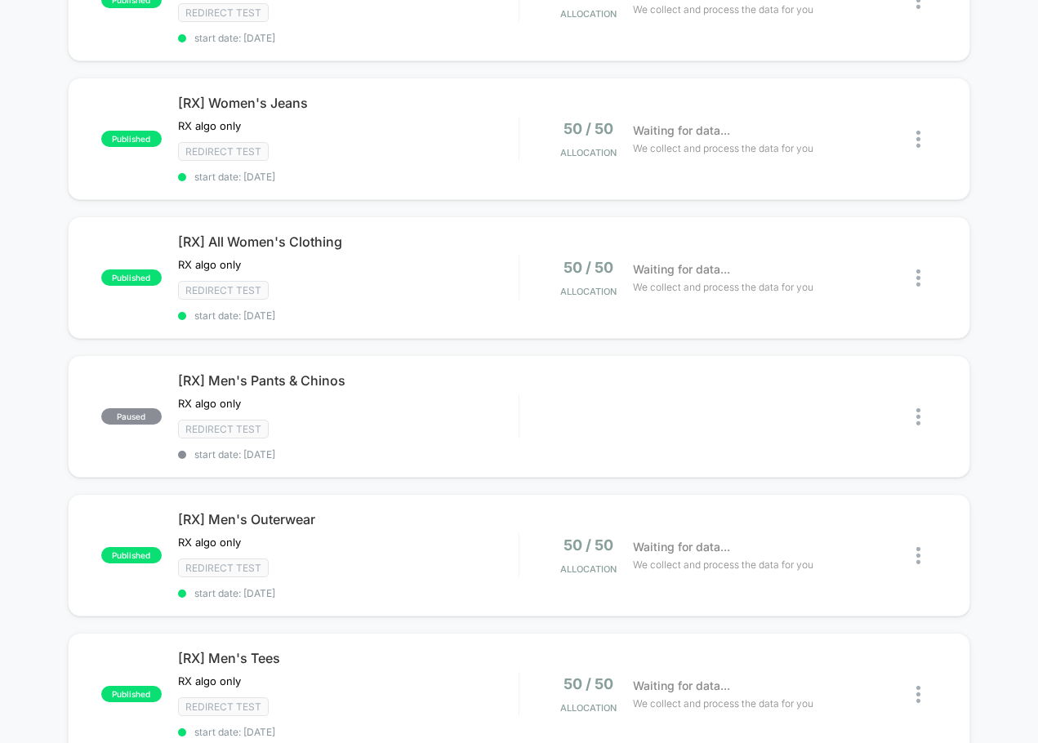
scroll to position [653, 0]
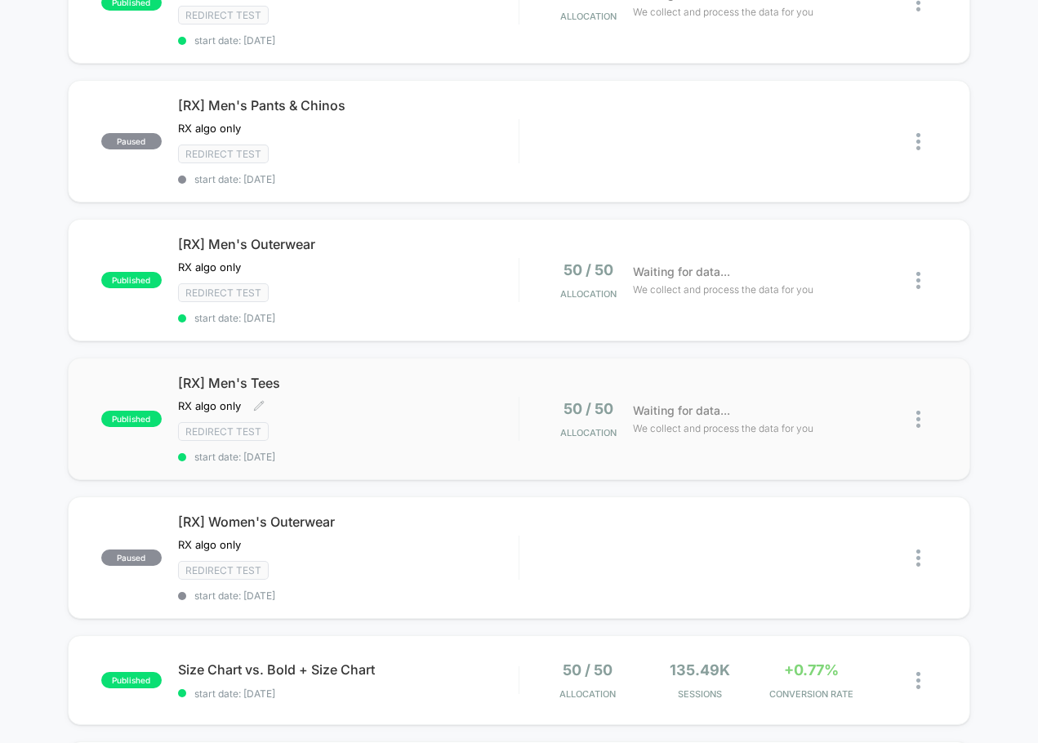
click at [386, 406] on div "RX algo only Click to edit experience details RX algo only" at bounding box center [297, 405] width 238 height 13
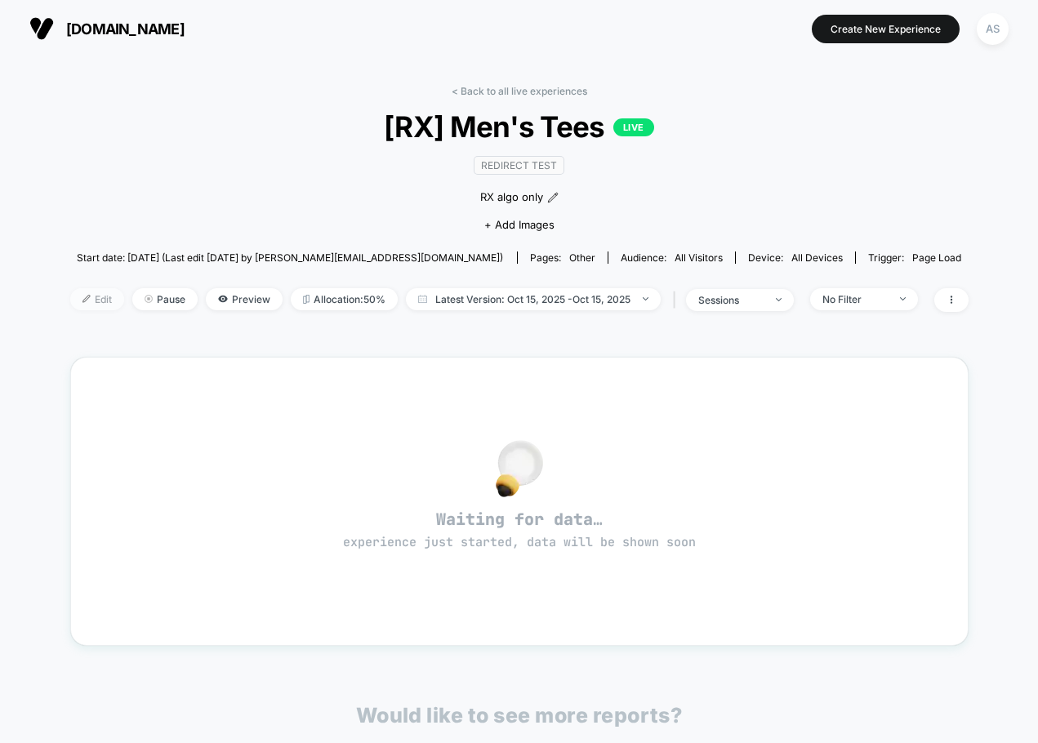
click at [91, 302] on span "Edit" at bounding box center [97, 299] width 54 height 22
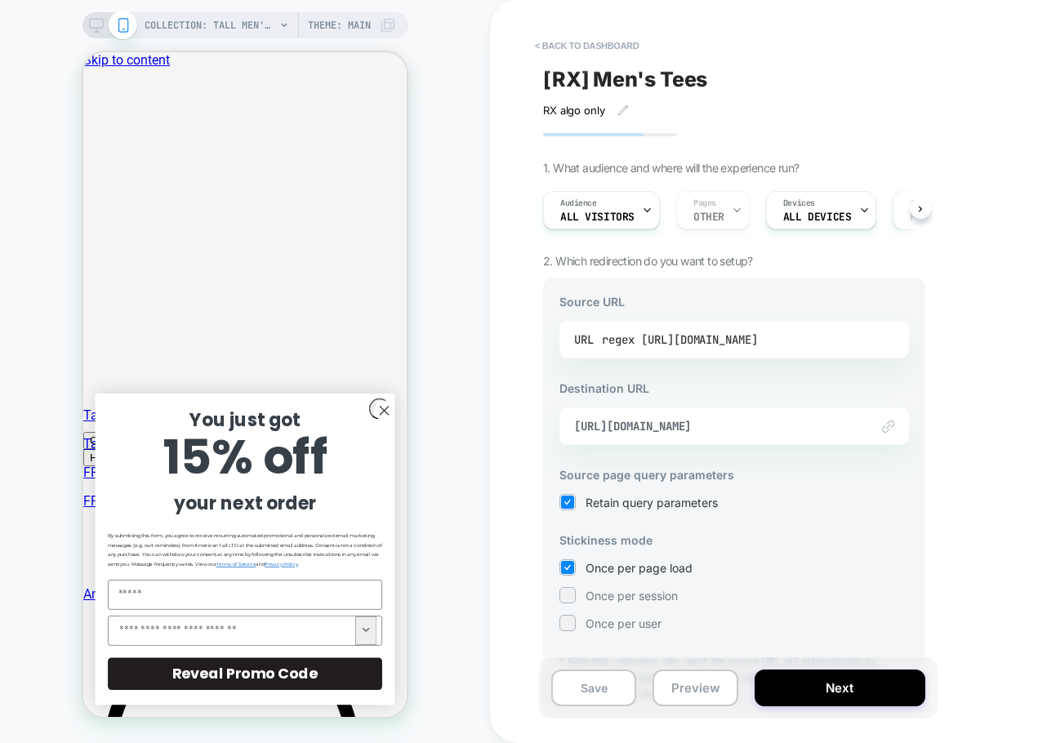
click at [712, 332] on div "regex [URL][DOMAIN_NAME]" at bounding box center [680, 339] width 156 height 24
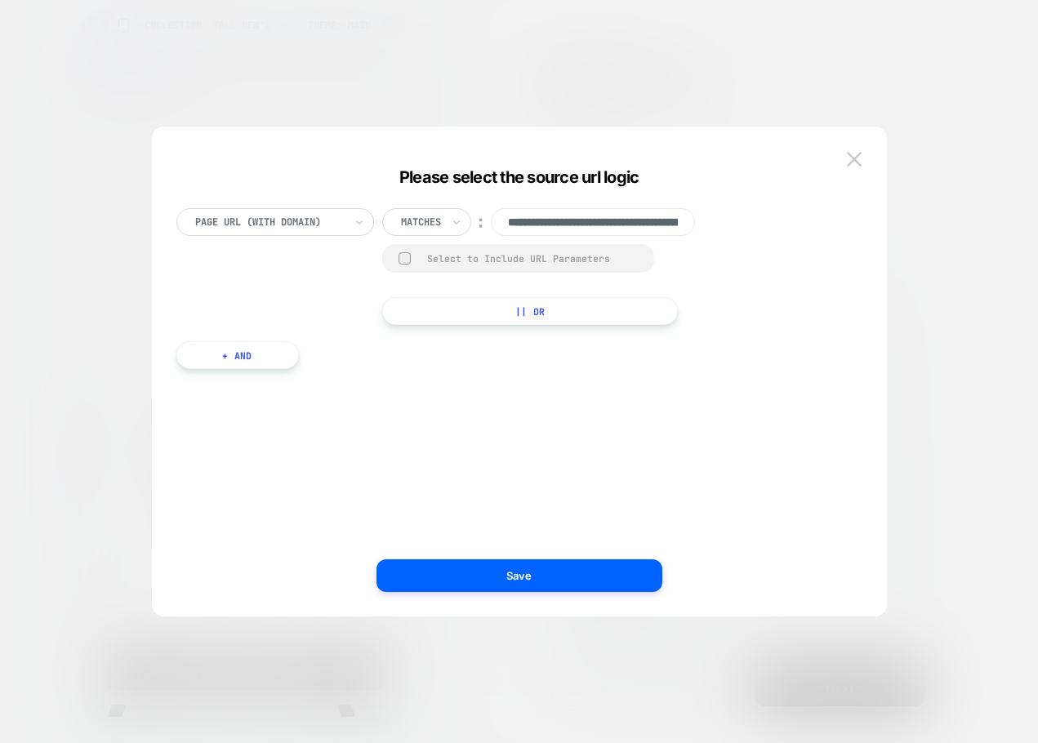
scroll to position [0, 180]
click at [844, 161] on button at bounding box center [854, 159] width 24 height 24
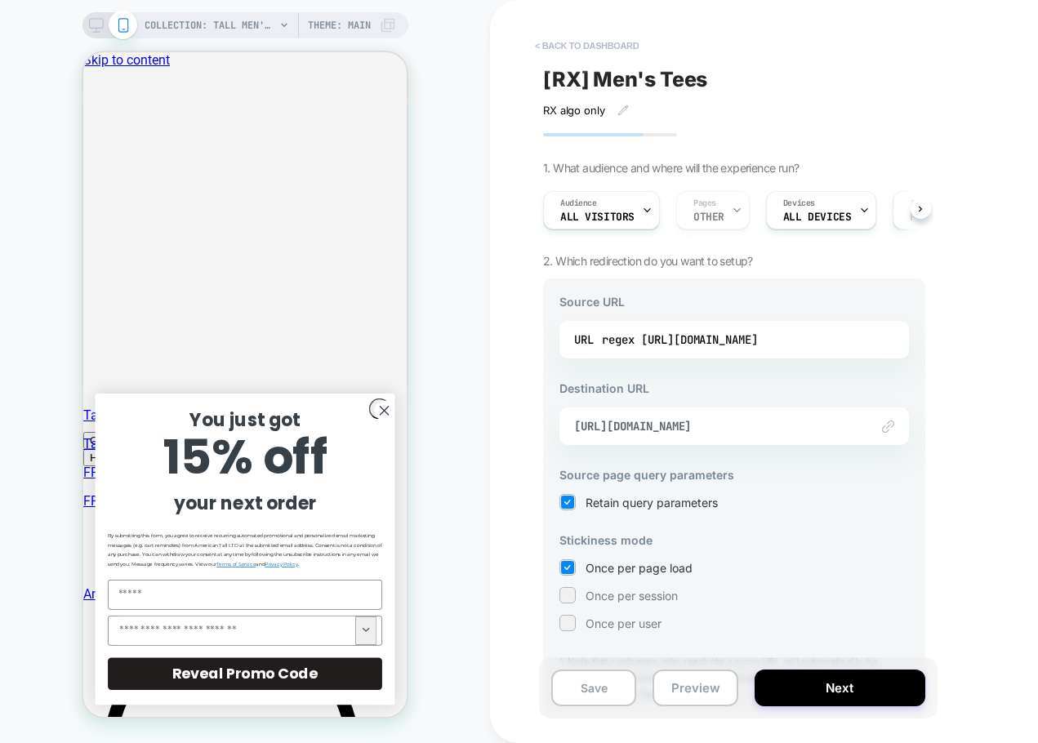
click at [616, 41] on button "< back to dashboard" at bounding box center [587, 46] width 120 height 26
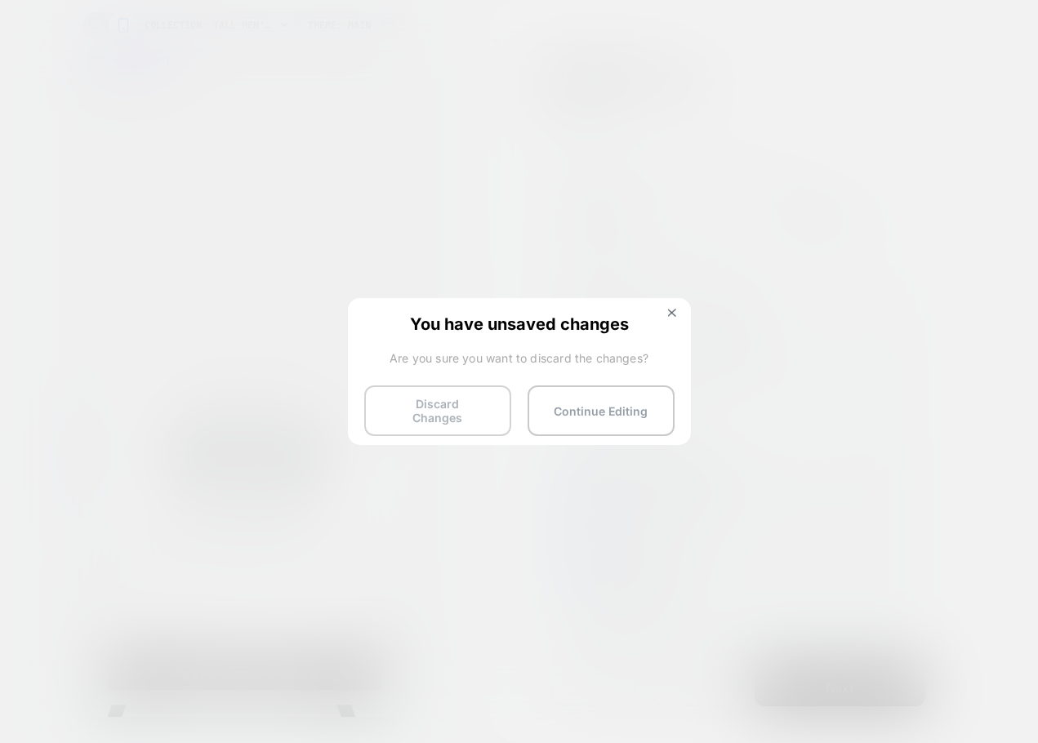
click at [488, 407] on button "Discard Changes" at bounding box center [437, 410] width 147 height 51
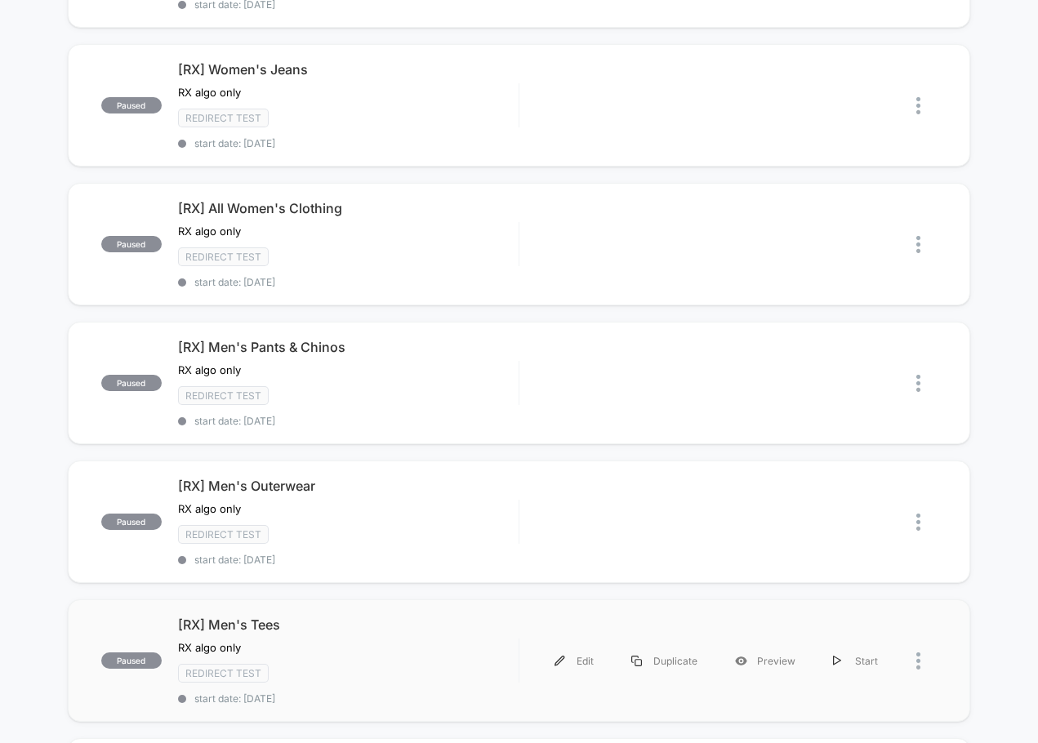
scroll to position [408, 0]
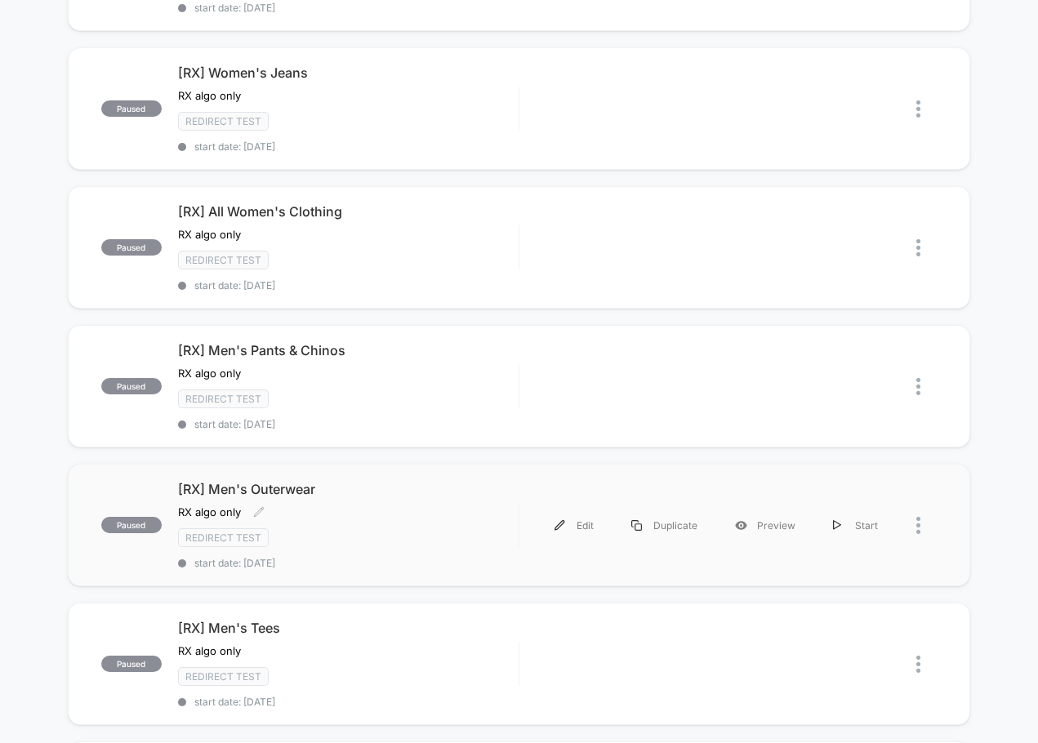
click at [439, 514] on div "[RX] Men's Outerwear RX algo only Click to edit experience details RX algo only…" at bounding box center [348, 525] width 341 height 88
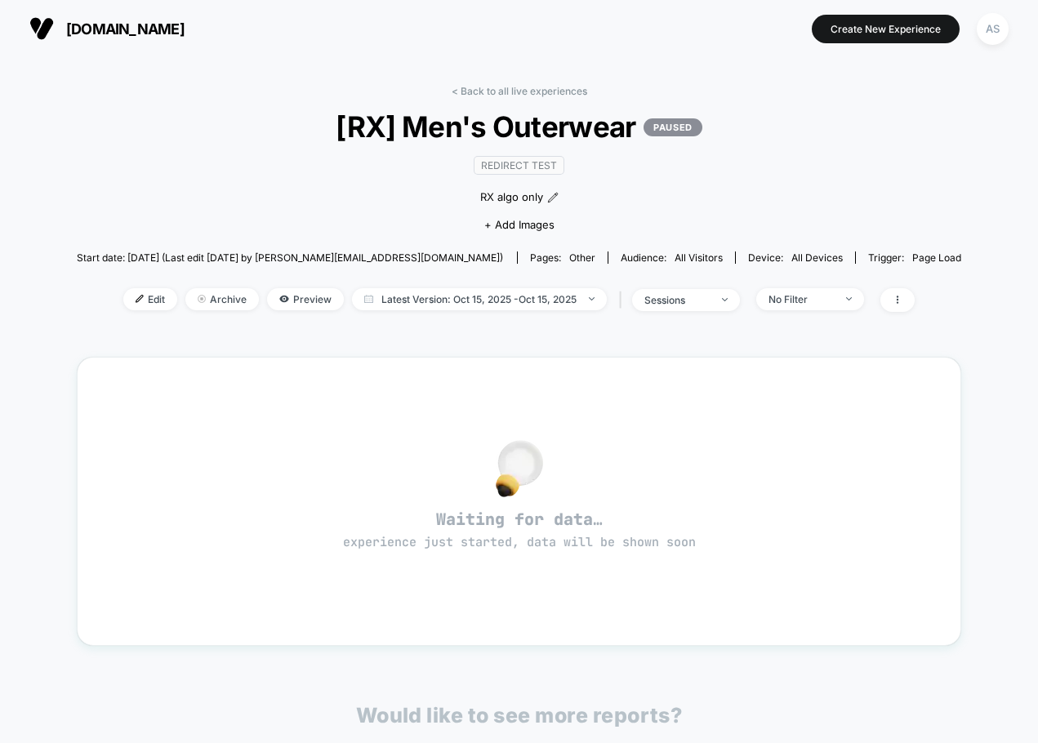
drag, startPoint x: 759, startPoint y: 205, endPoint x: 779, endPoint y: 211, distance: 20.4
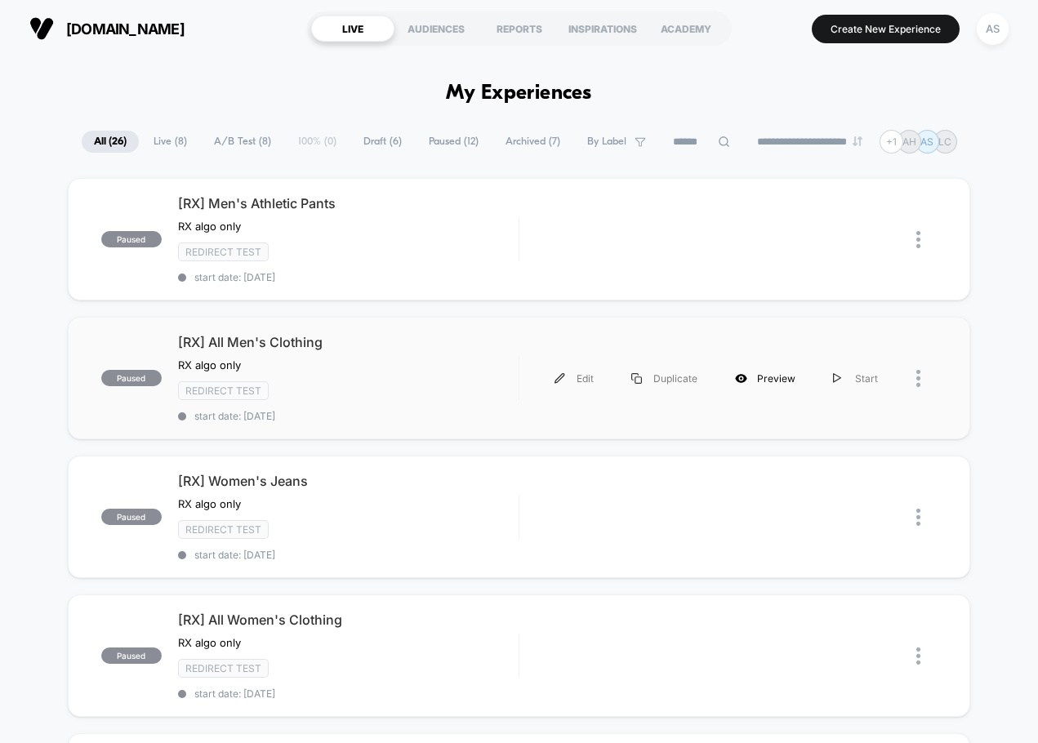
scroll to position [653, 0]
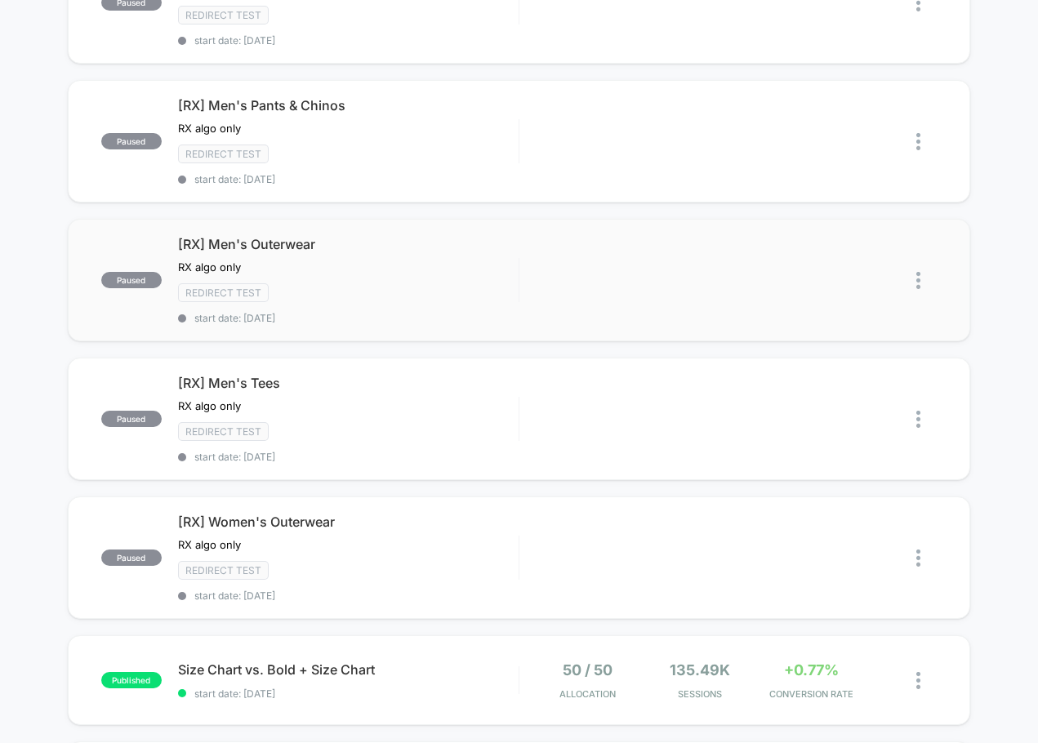
click at [920, 277] on img at bounding box center [918, 280] width 4 height 17
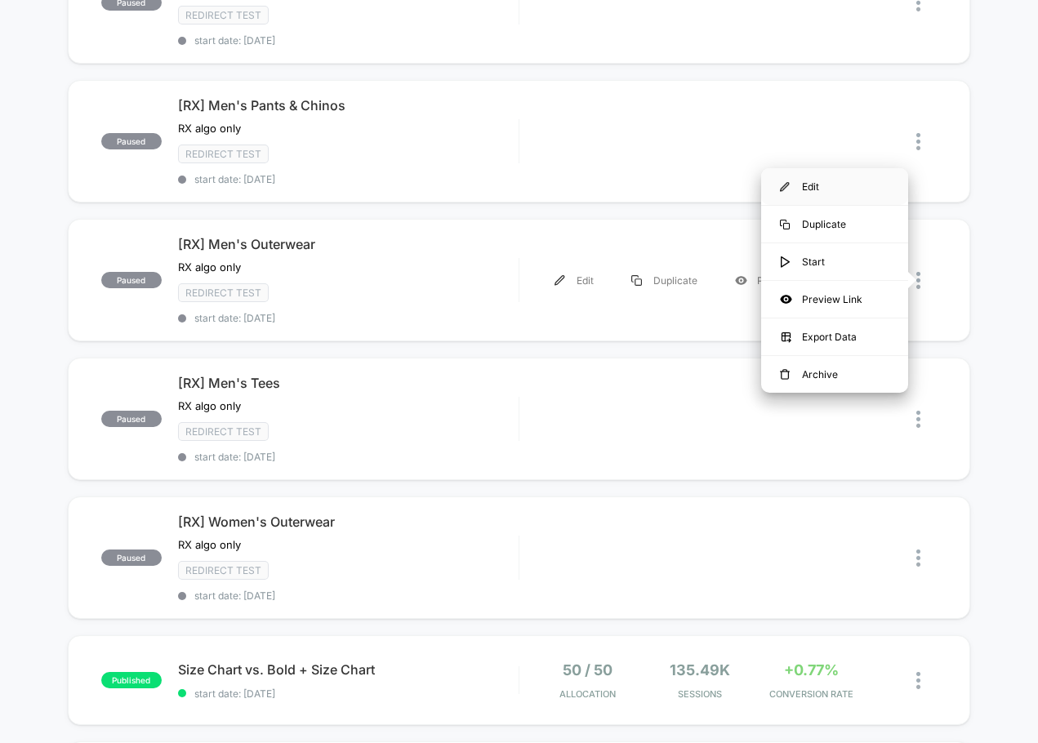
click at [830, 186] on div "Edit" at bounding box center [834, 186] width 147 height 37
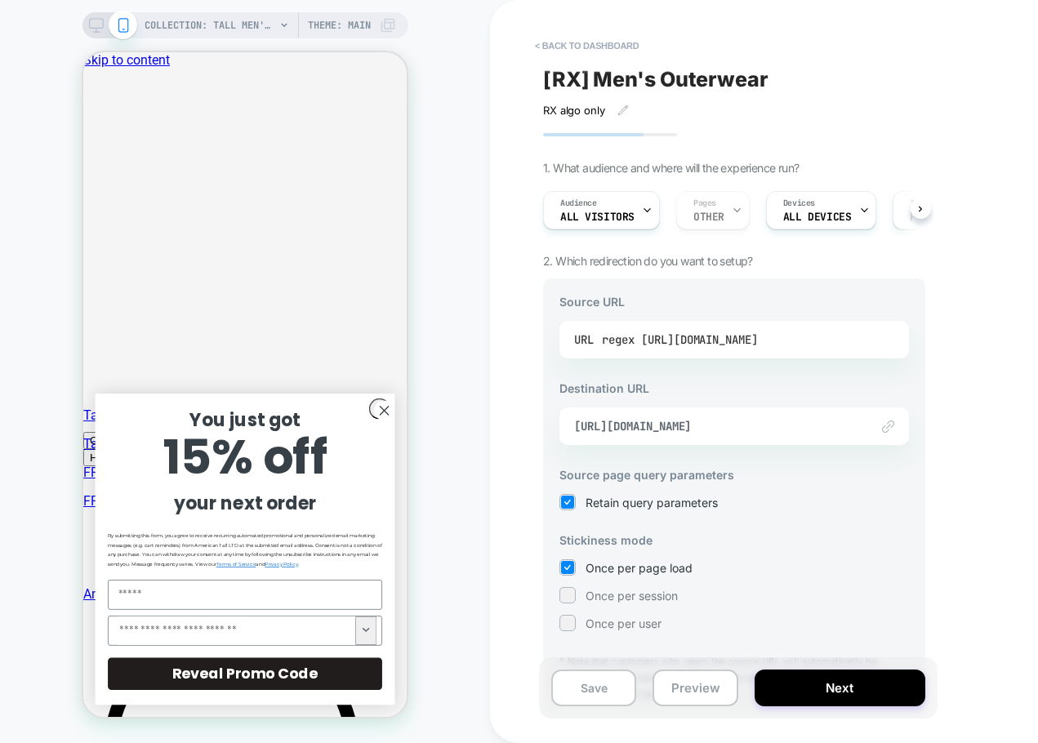
click at [755, 345] on div "regex [URL][DOMAIN_NAME]" at bounding box center [680, 339] width 156 height 24
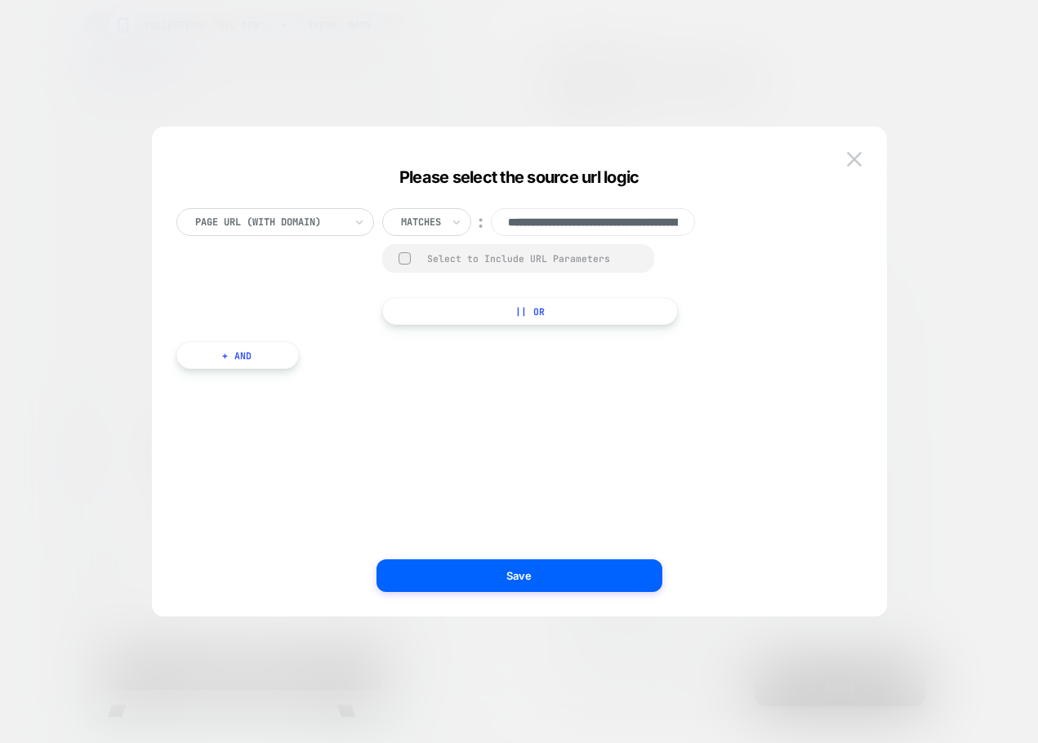
scroll to position [0, 221]
click at [861, 155] on img at bounding box center [854, 159] width 15 height 14
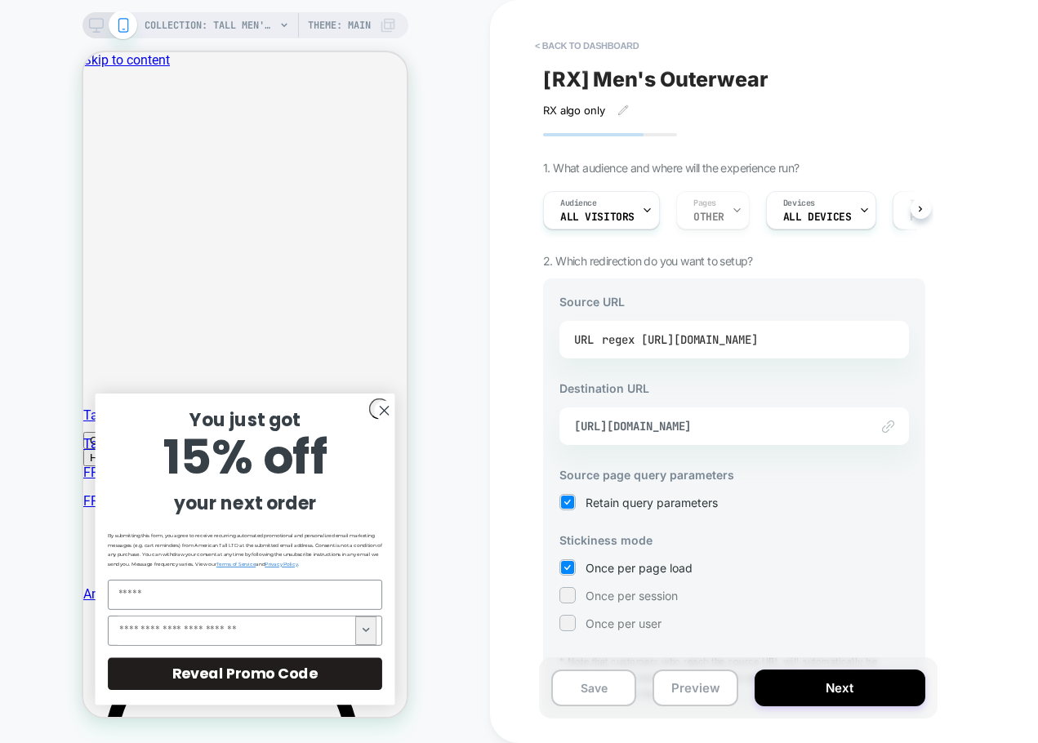
click at [657, 342] on div "regex [URL][DOMAIN_NAME]" at bounding box center [680, 339] width 156 height 24
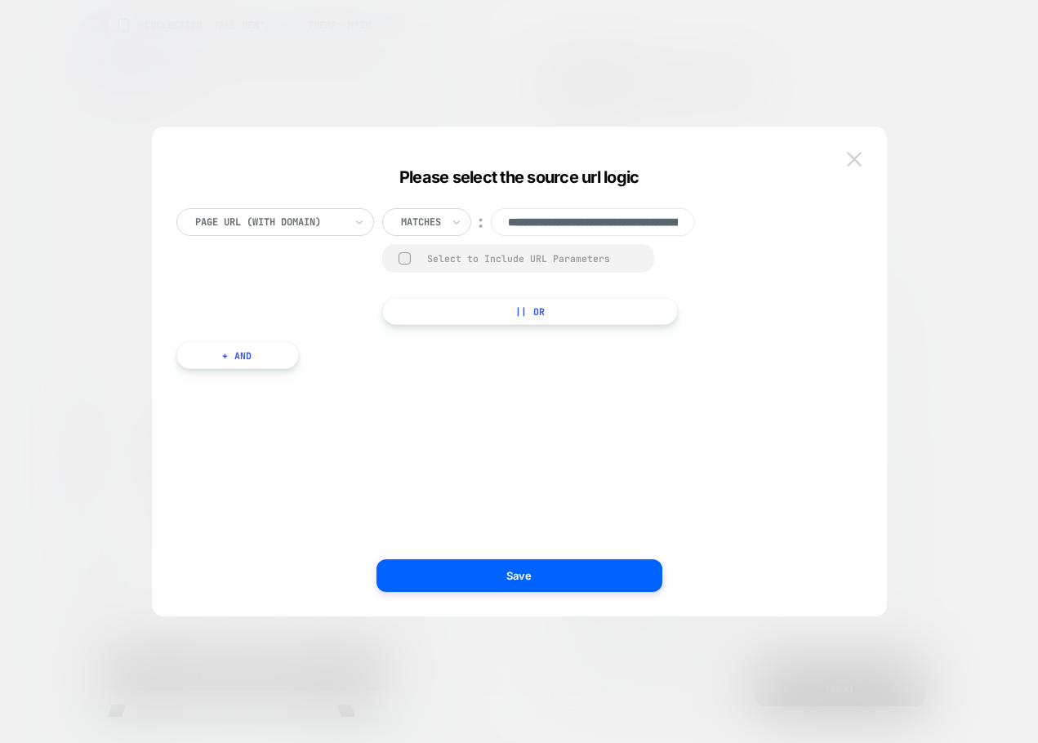
click at [842, 153] on button at bounding box center [854, 159] width 24 height 24
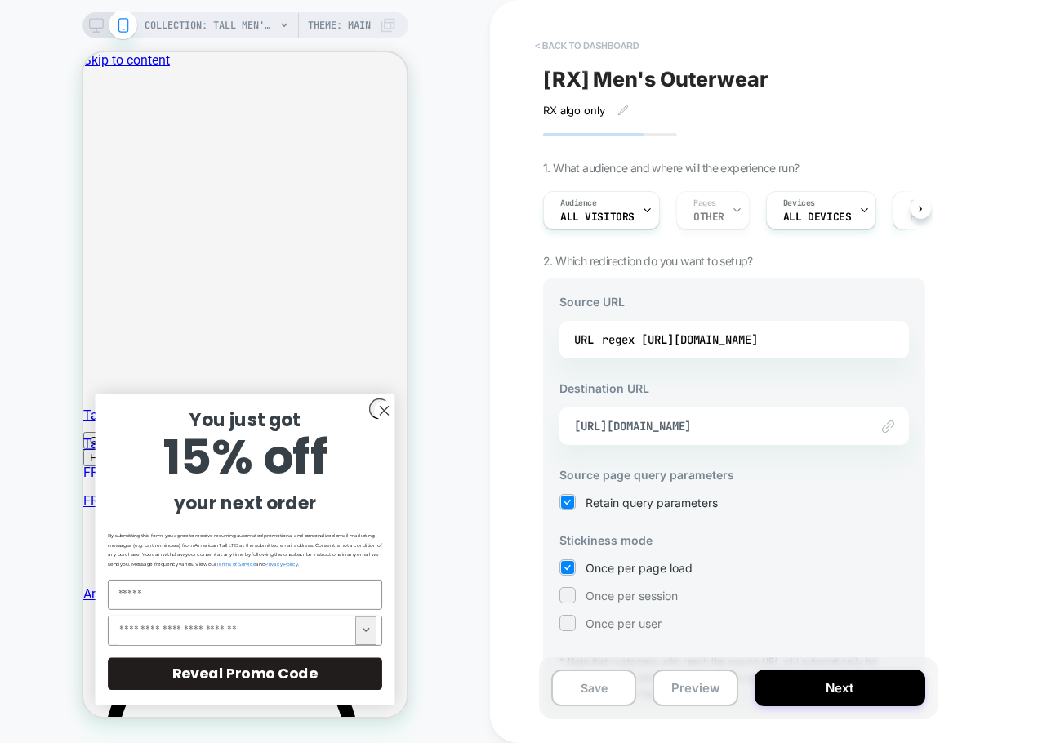
click at [603, 42] on button "< back to dashboard" at bounding box center [587, 46] width 120 height 26
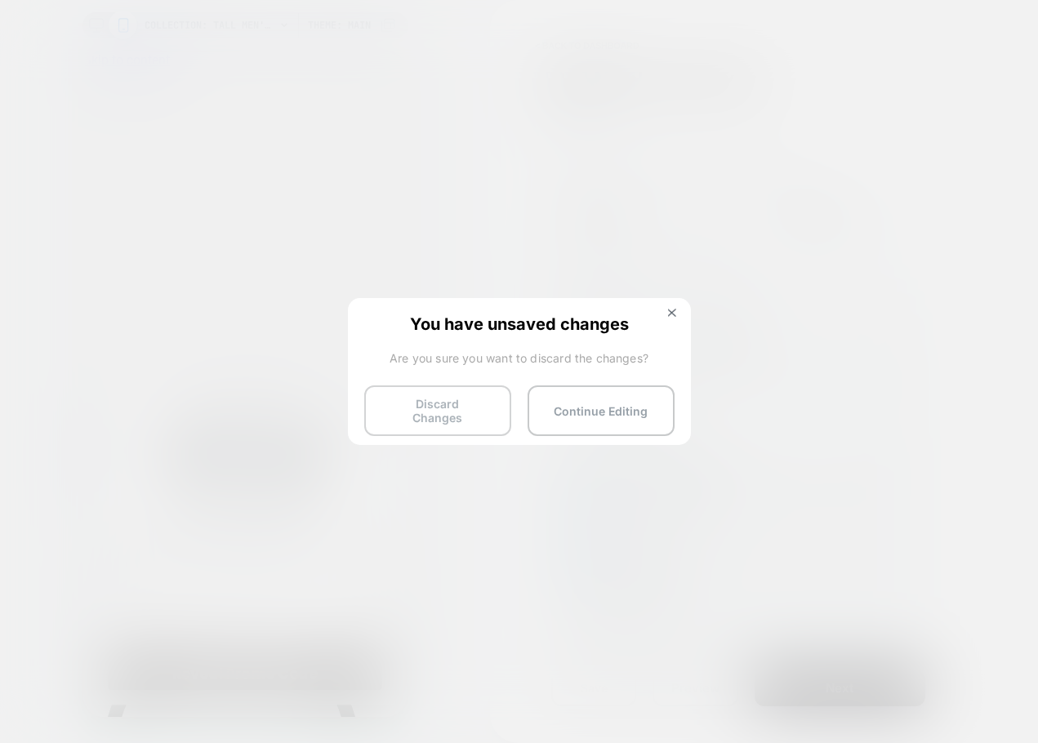
click at [479, 408] on button "Discard Changes" at bounding box center [437, 410] width 147 height 51
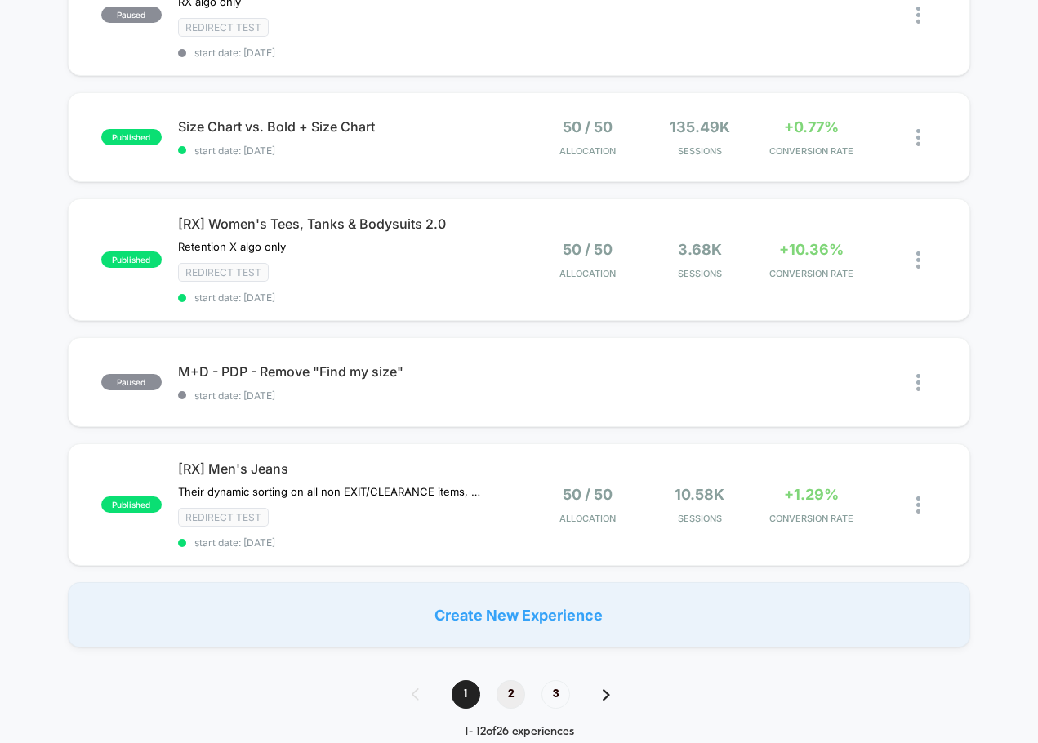
scroll to position [1225, 0]
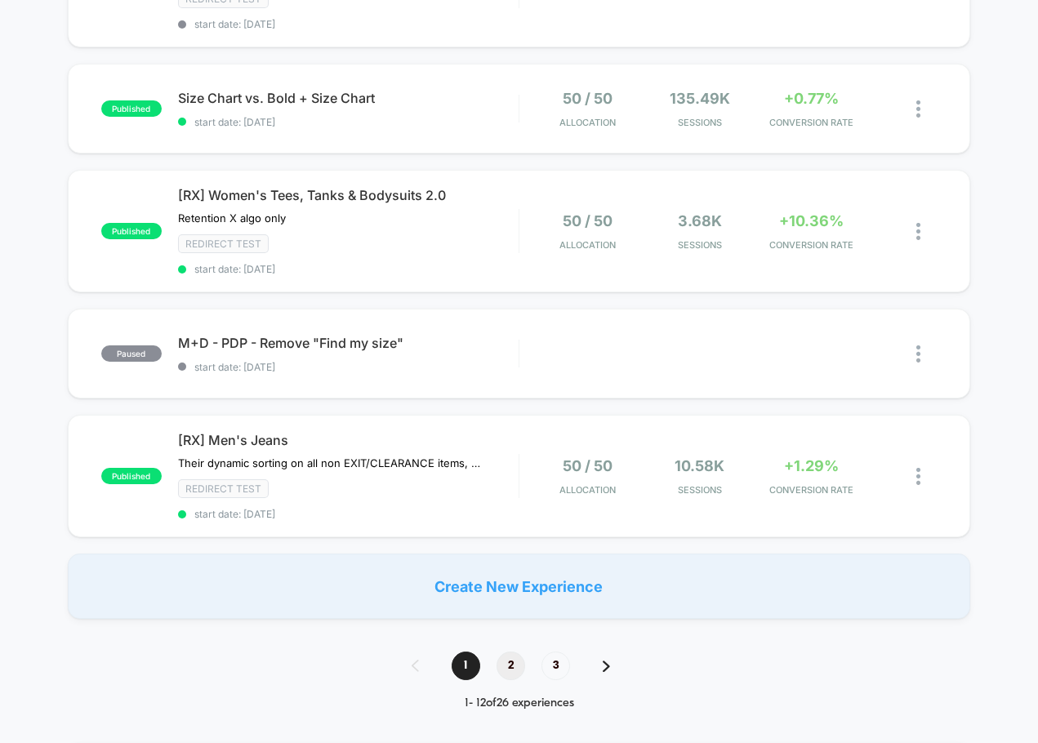
click at [514, 669] on span "2" at bounding box center [511, 666] width 29 height 29
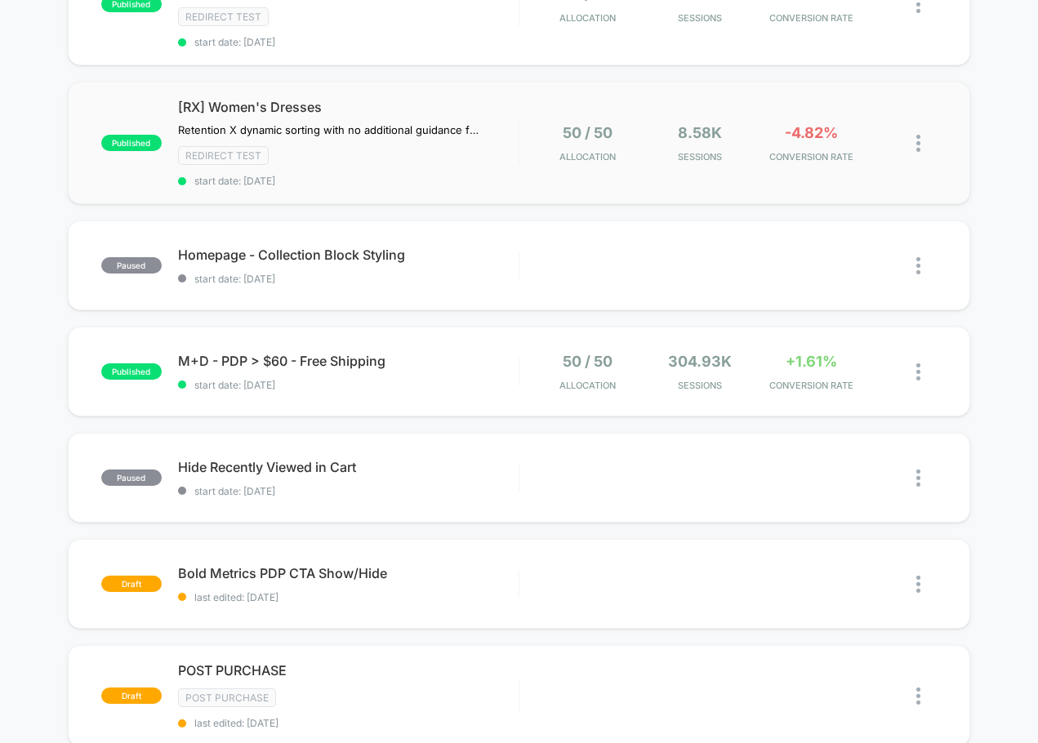
scroll to position [653, 0]
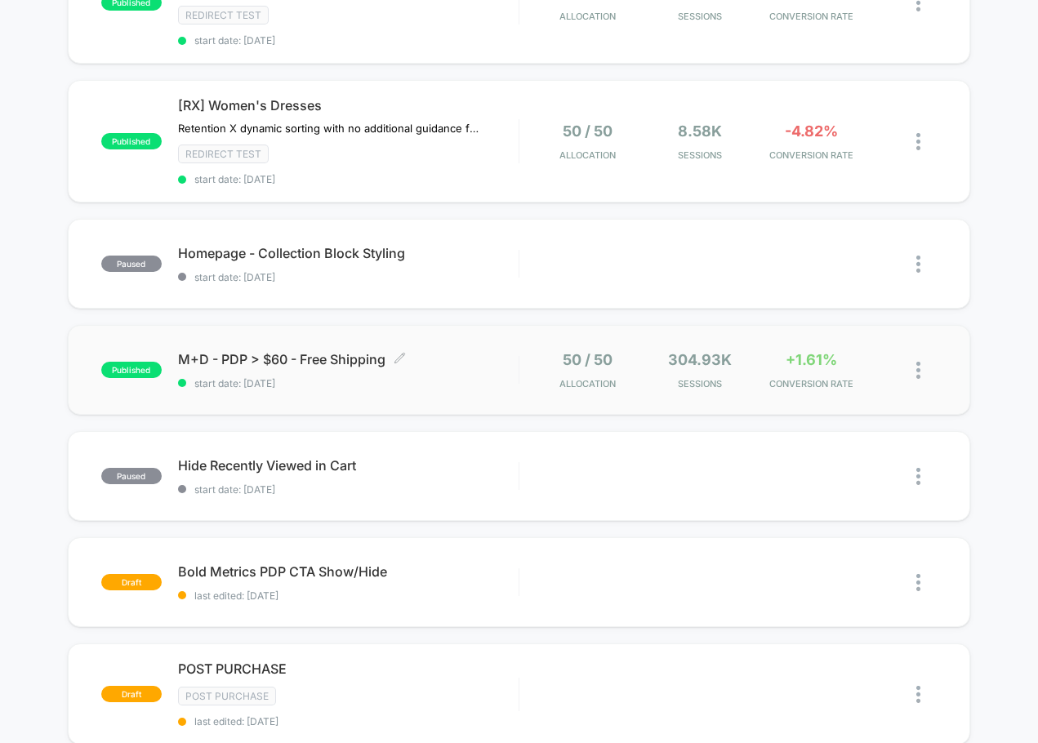
click at [454, 372] on div "M+D - PDP > $60 - Free Shipping Click to edit experience details Click to edit …" at bounding box center [348, 370] width 341 height 38
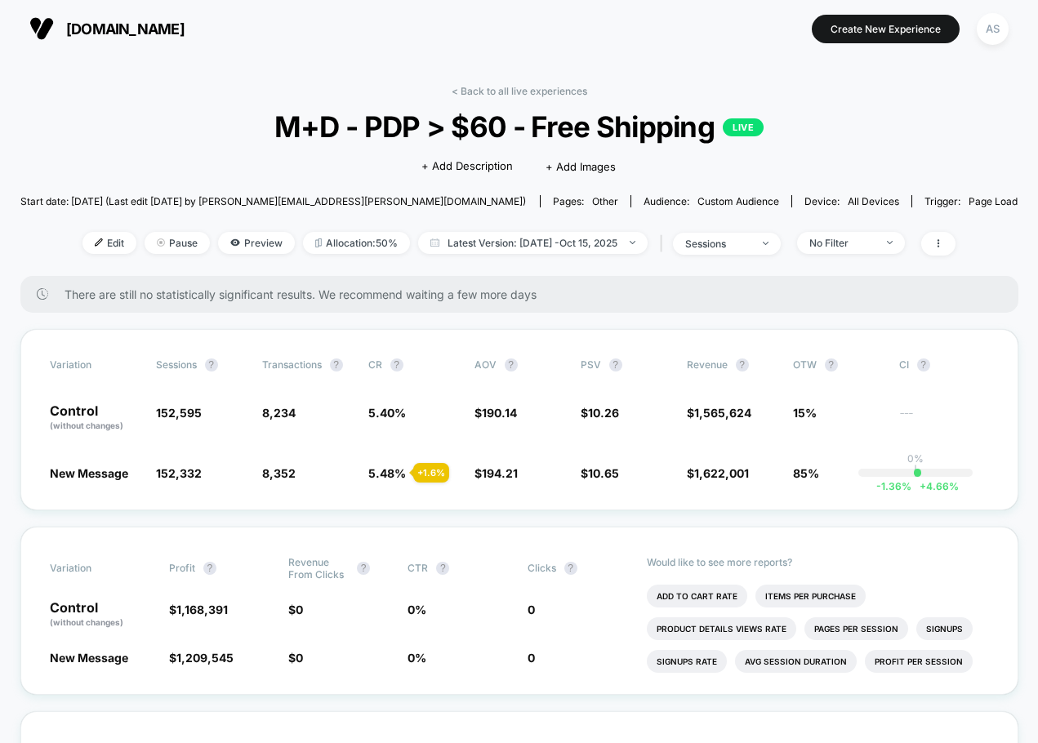
click at [945, 118] on div "< Back to all live experiences M+D - PDP > $60 - Free Shipping LIVE Click to ed…" at bounding box center [519, 180] width 998 height 191
click at [946, 232] on div at bounding box center [934, 244] width 42 height 24
click at [949, 239] on span at bounding box center [938, 244] width 34 height 24
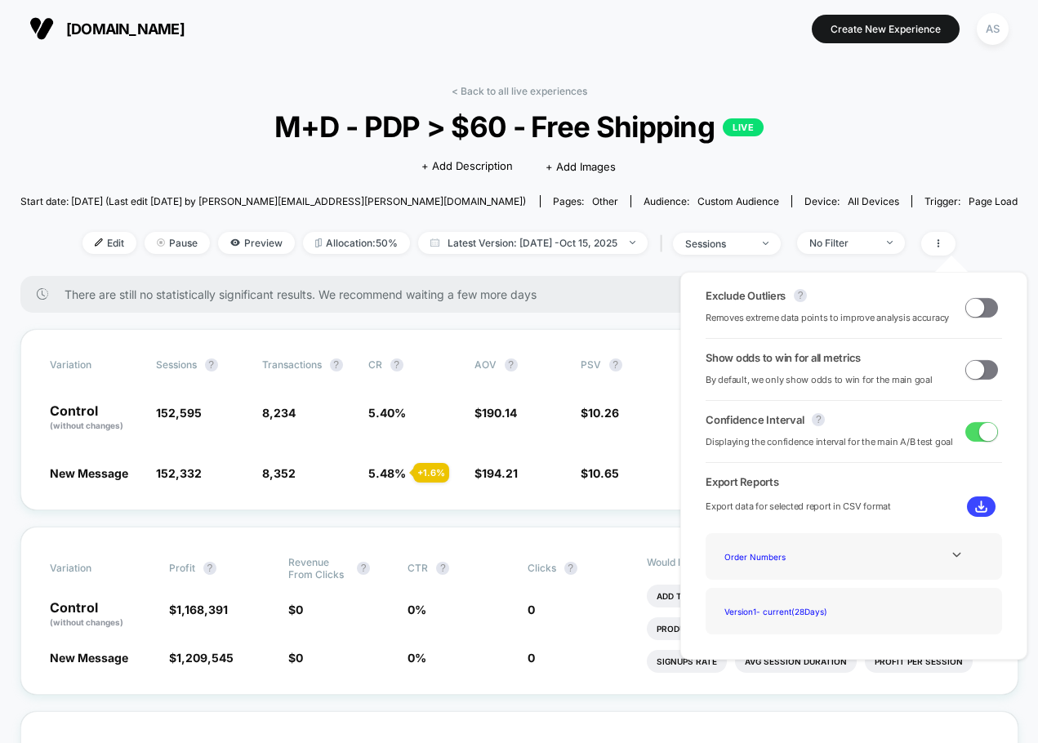
click at [944, 149] on div "< Back to all live experiences M+D - PDP > $60 - Free Shipping LIVE Click to ed…" at bounding box center [519, 180] width 998 height 191
